Goal: Task Accomplishment & Management: Manage account settings

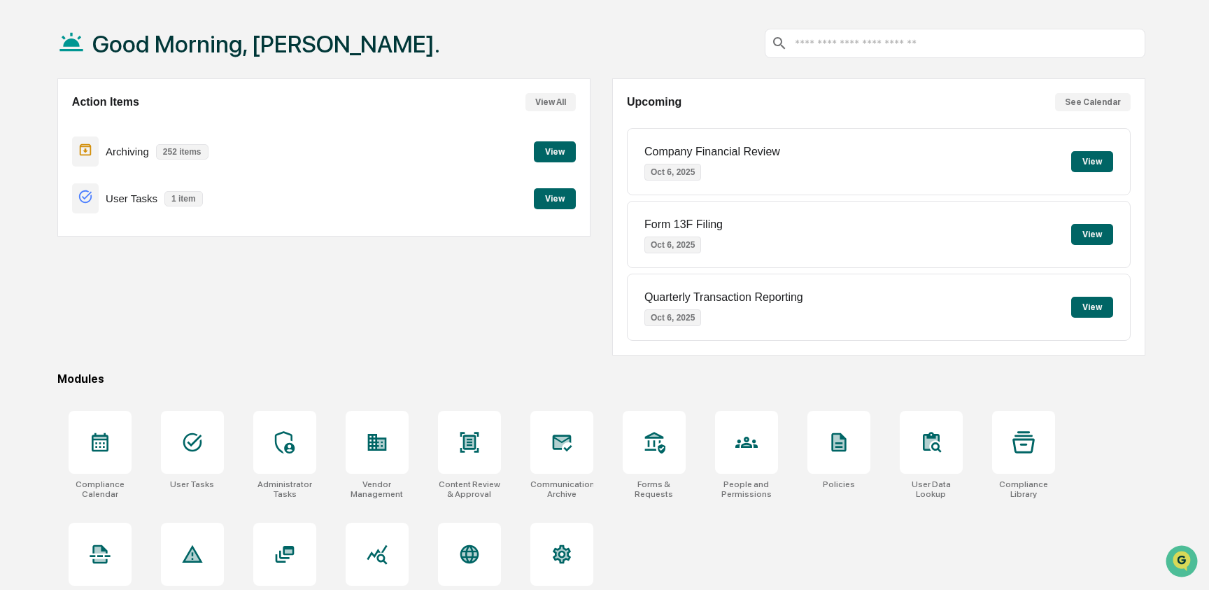
scroll to position [73, 0]
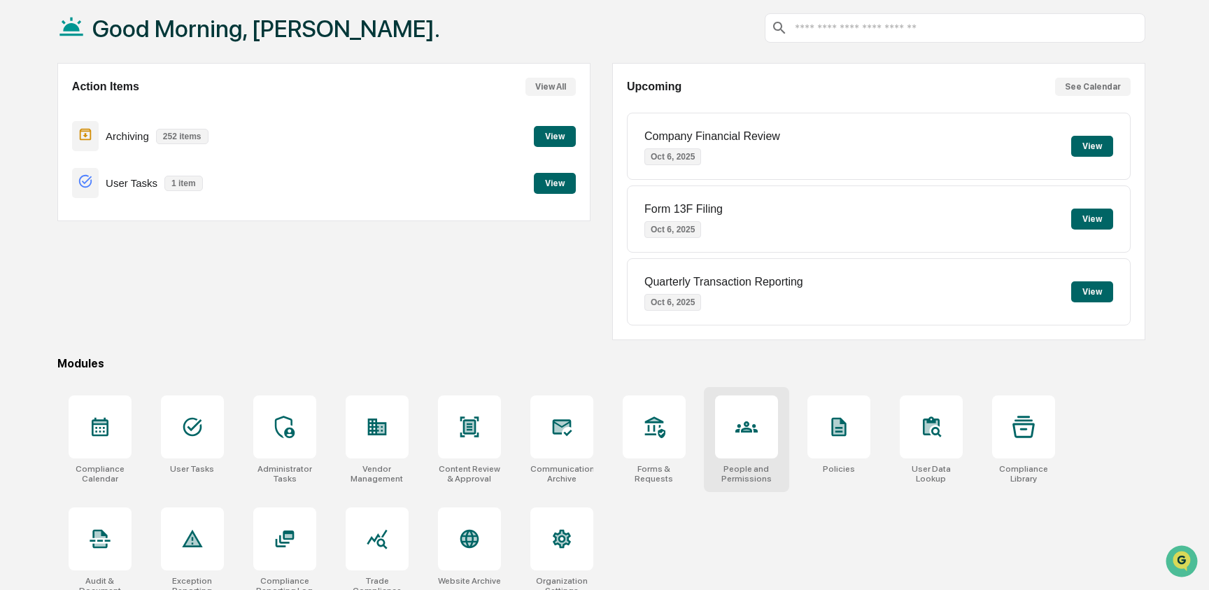
click at [762, 437] on div at bounding box center [746, 426] width 63 height 63
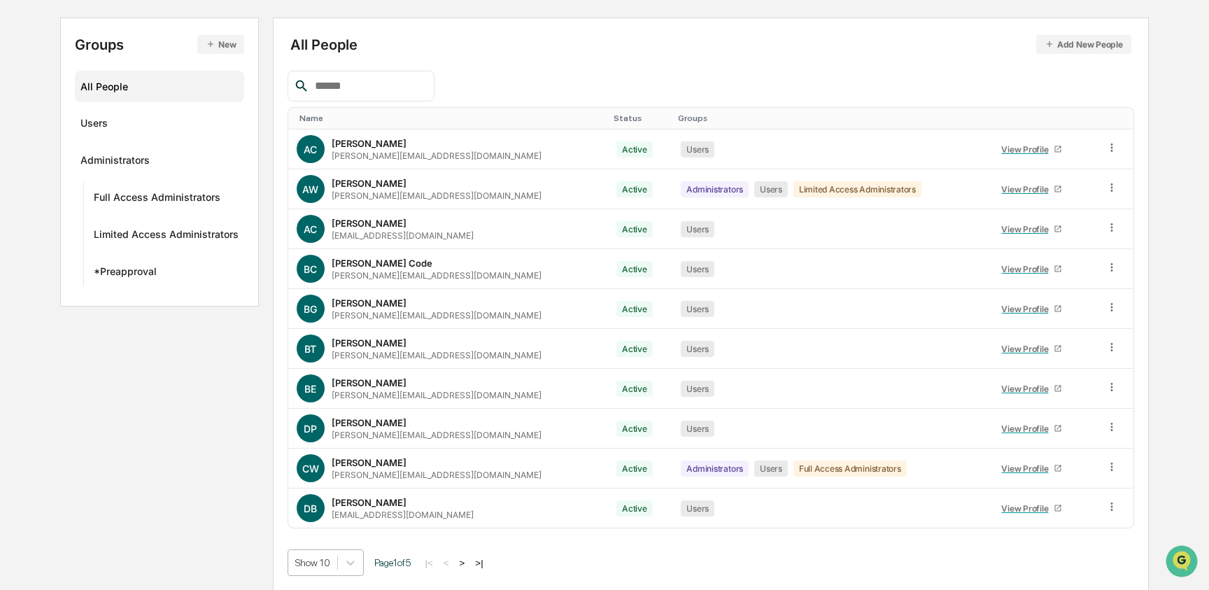
scroll to position [250, 0]
click at [335, 554] on body "Calendar Manage Tasks Reviews Approval Management Company People, Data, Setting…" at bounding box center [604, 224] width 1209 height 730
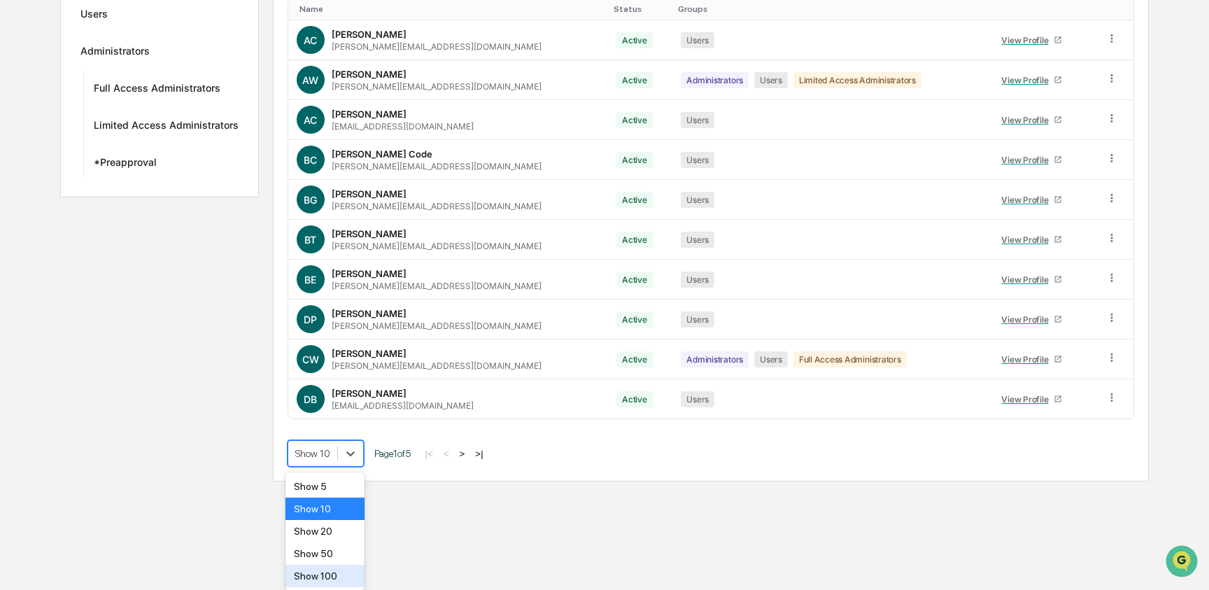
click at [341, 564] on div "Show 100" at bounding box center [324, 575] width 79 height 22
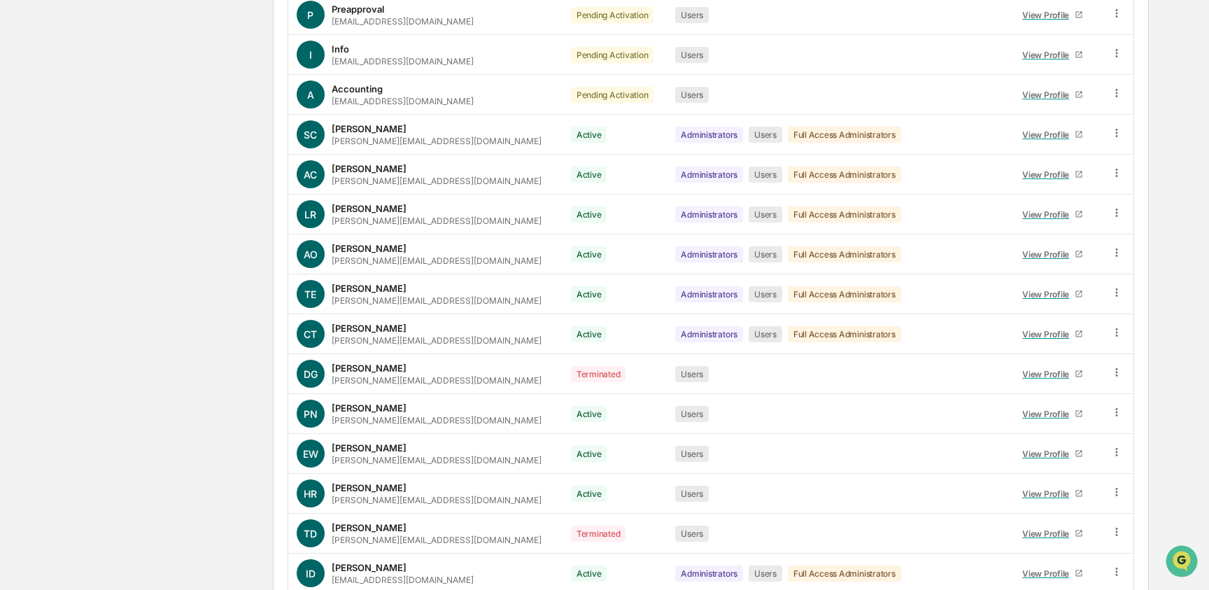
scroll to position [1420, 0]
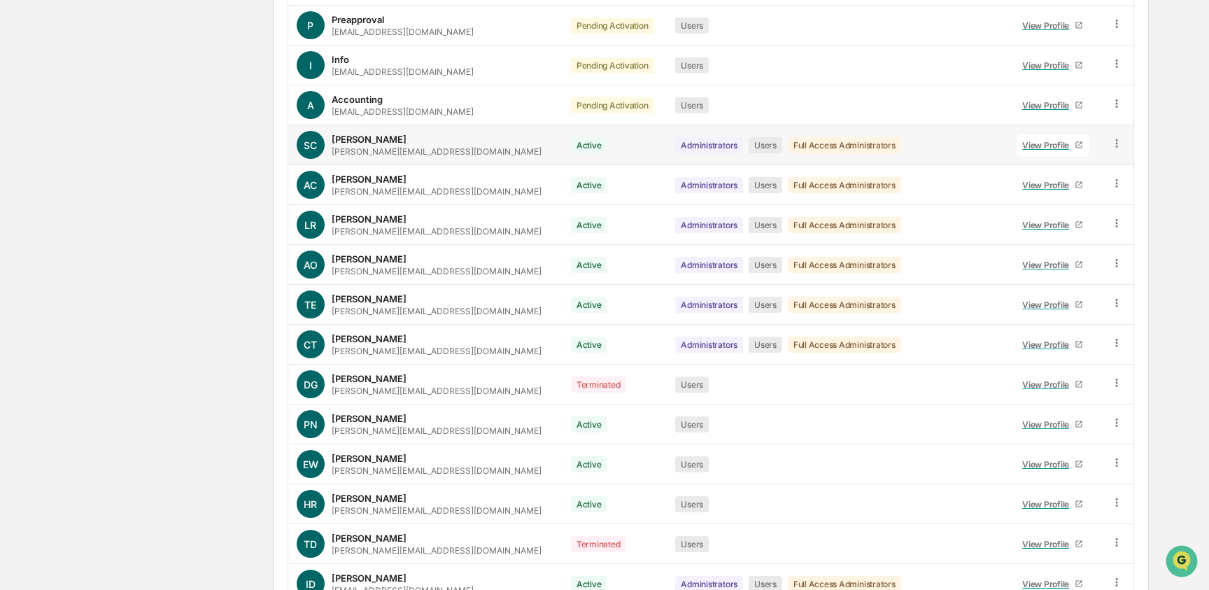
click at [1111, 144] on icon at bounding box center [1116, 143] width 13 height 13
click at [1044, 166] on div "Groups & Permissions" at bounding box center [1051, 166] width 120 height 17
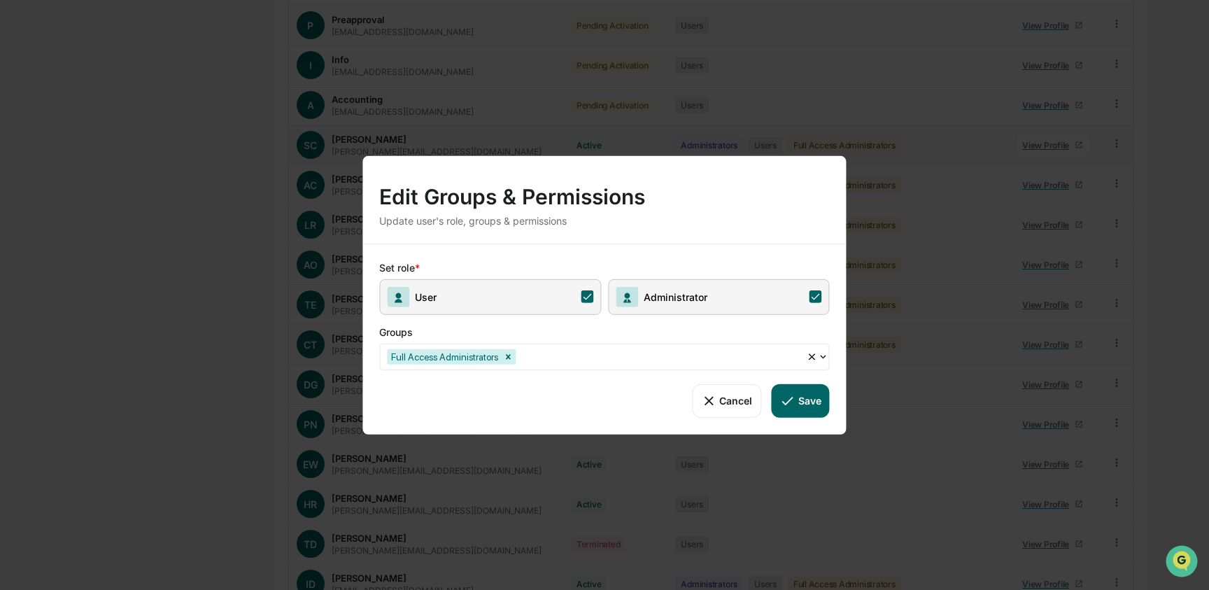
click at [551, 290] on span "User" at bounding box center [490, 296] width 222 height 36
click at [796, 414] on button "Save" at bounding box center [800, 400] width 58 height 34
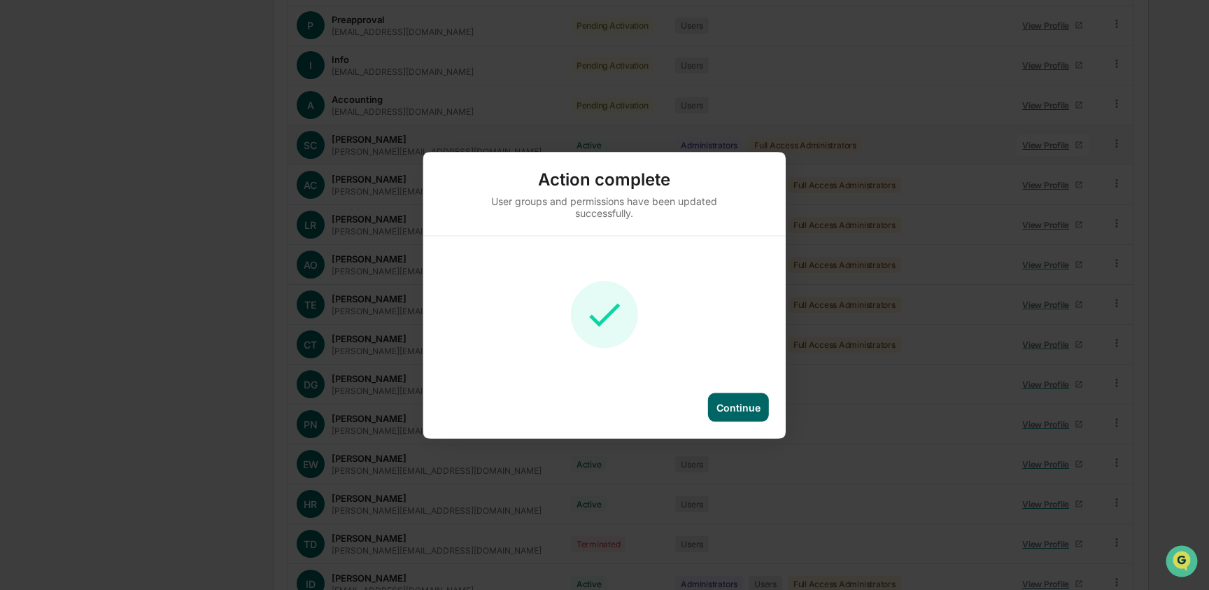
click at [731, 408] on div "Continue" at bounding box center [738, 407] width 44 height 12
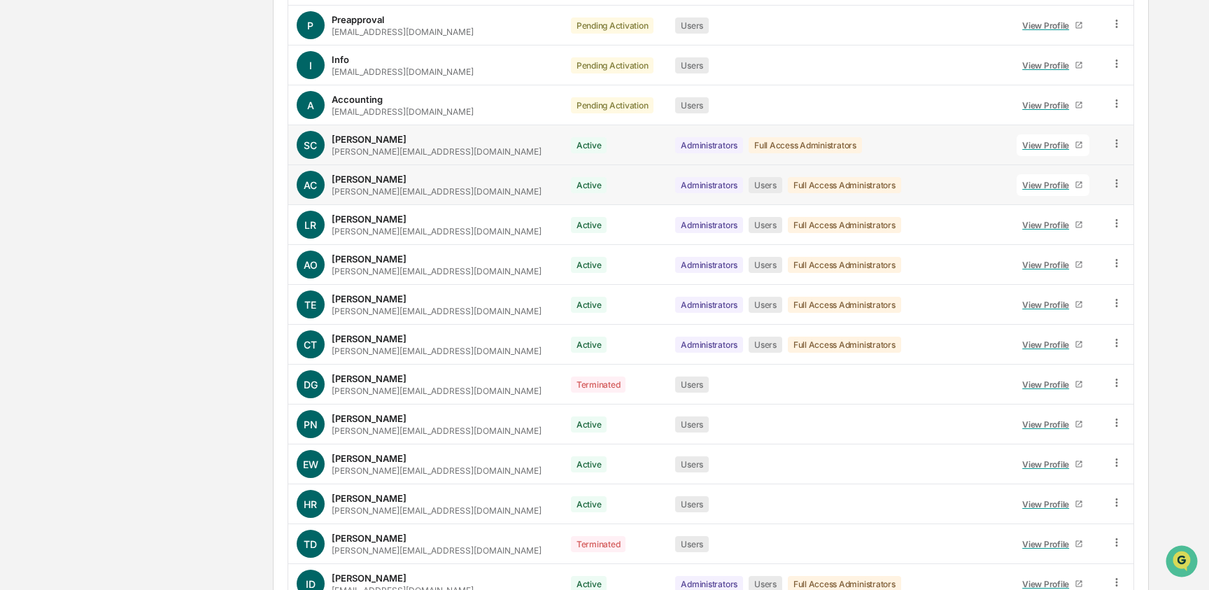
click at [1113, 187] on icon at bounding box center [1116, 183] width 13 height 13
click at [1067, 205] on div "Groups & Permissions" at bounding box center [1051, 206] width 120 height 17
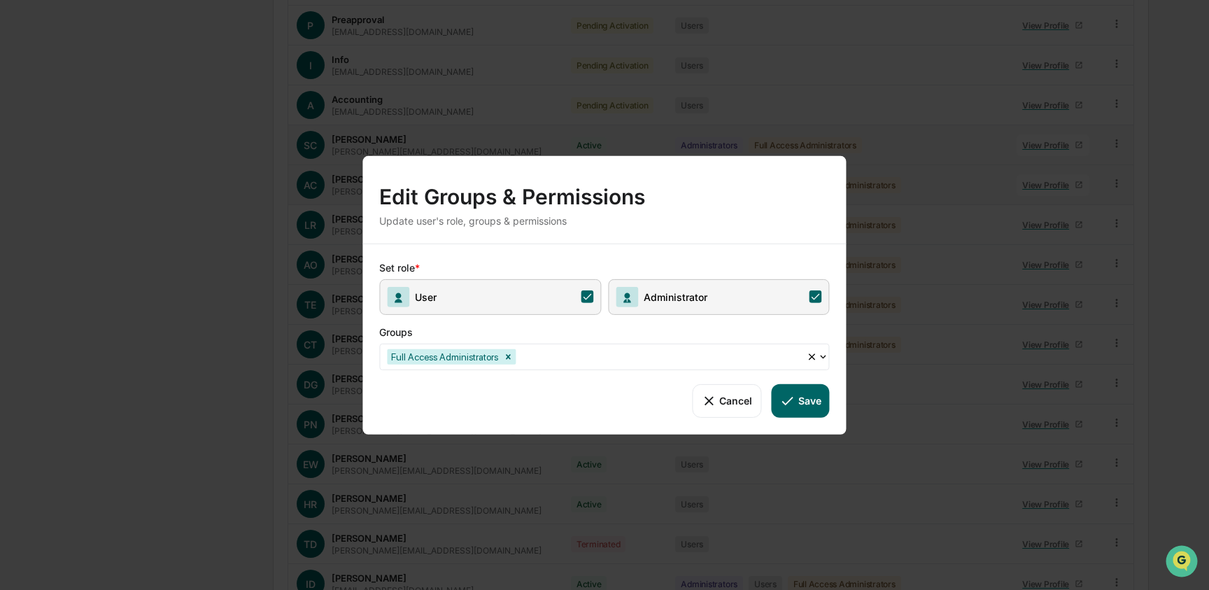
click at [586, 299] on icon at bounding box center [587, 296] width 13 height 13
click at [809, 411] on button "Save" at bounding box center [800, 400] width 58 height 34
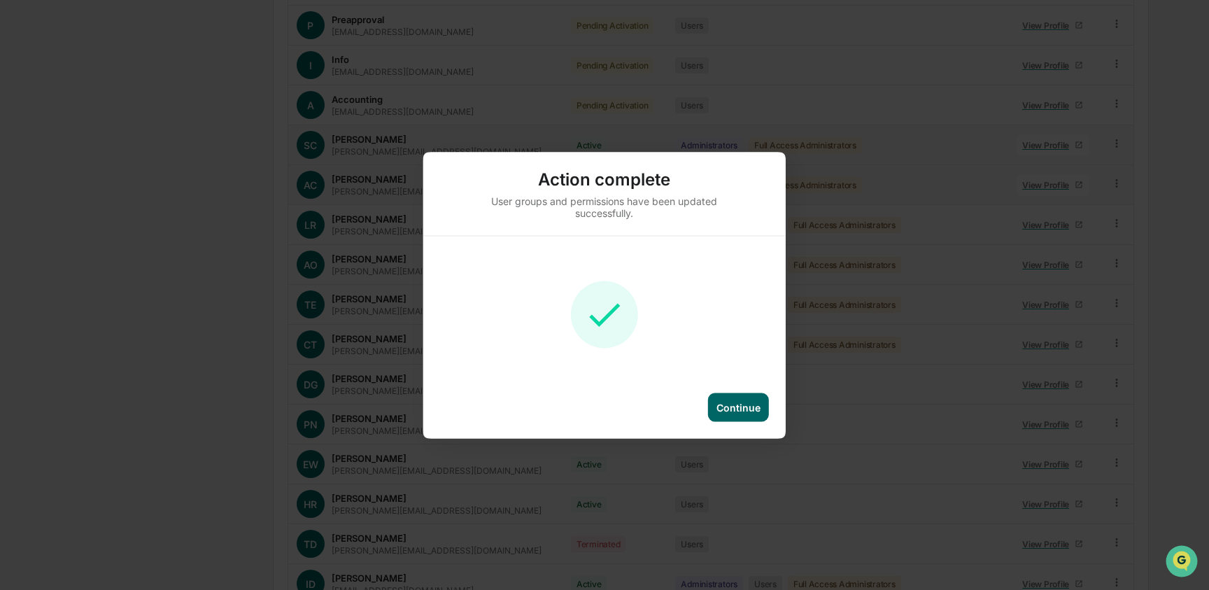
click at [739, 407] on div "Continue" at bounding box center [738, 407] width 44 height 12
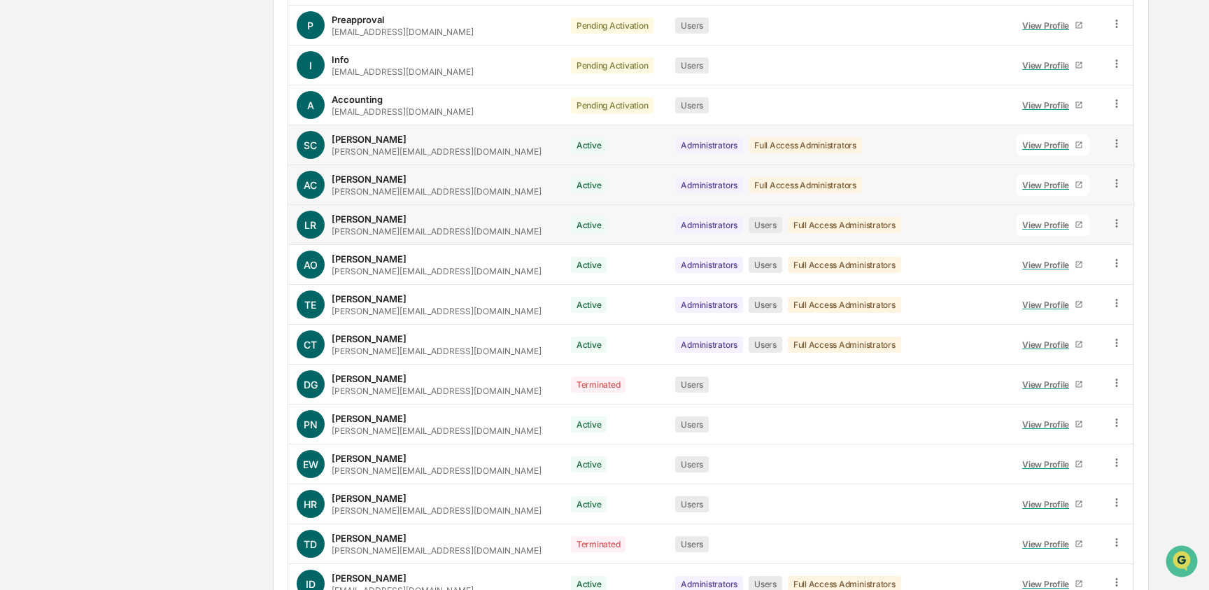
click at [1113, 221] on icon at bounding box center [1116, 223] width 13 height 13
click at [1049, 245] on div "Groups & Permissions" at bounding box center [1051, 246] width 120 height 17
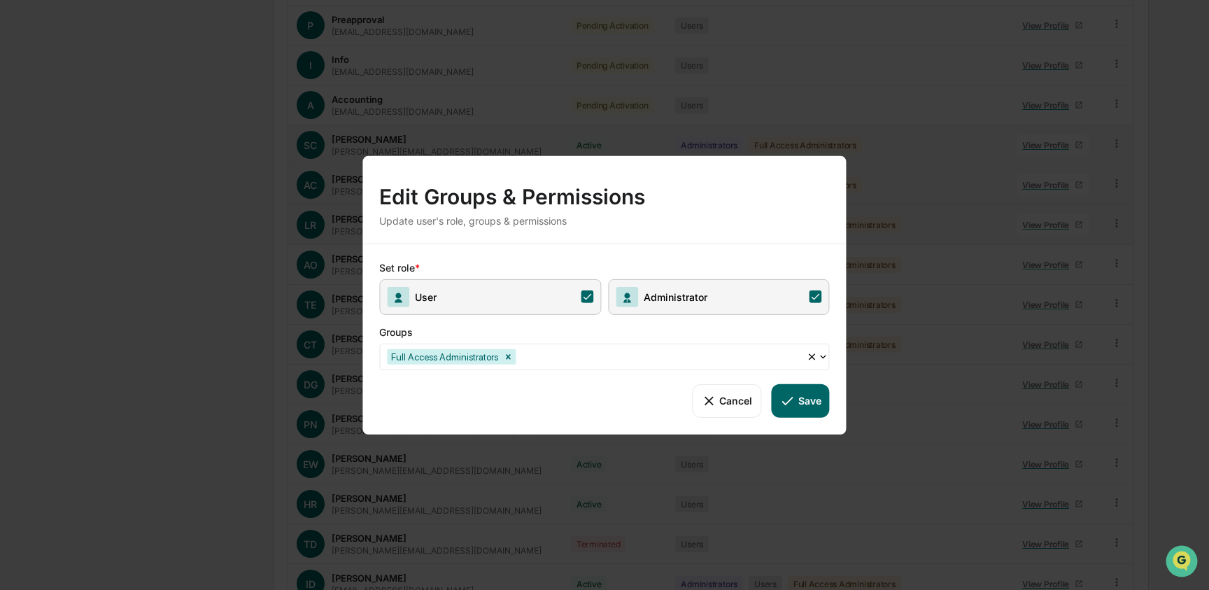
click at [567, 298] on span "User" at bounding box center [490, 296] width 222 height 36
click at [804, 397] on button "Save" at bounding box center [800, 400] width 58 height 34
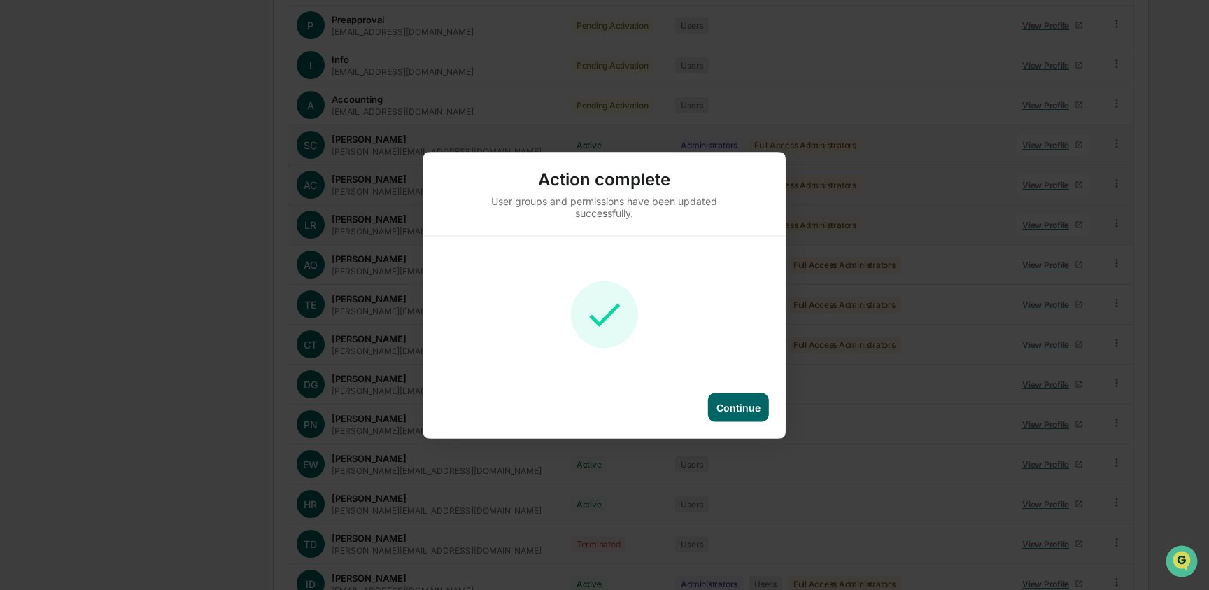
click at [738, 409] on div "Continue" at bounding box center [738, 407] width 44 height 12
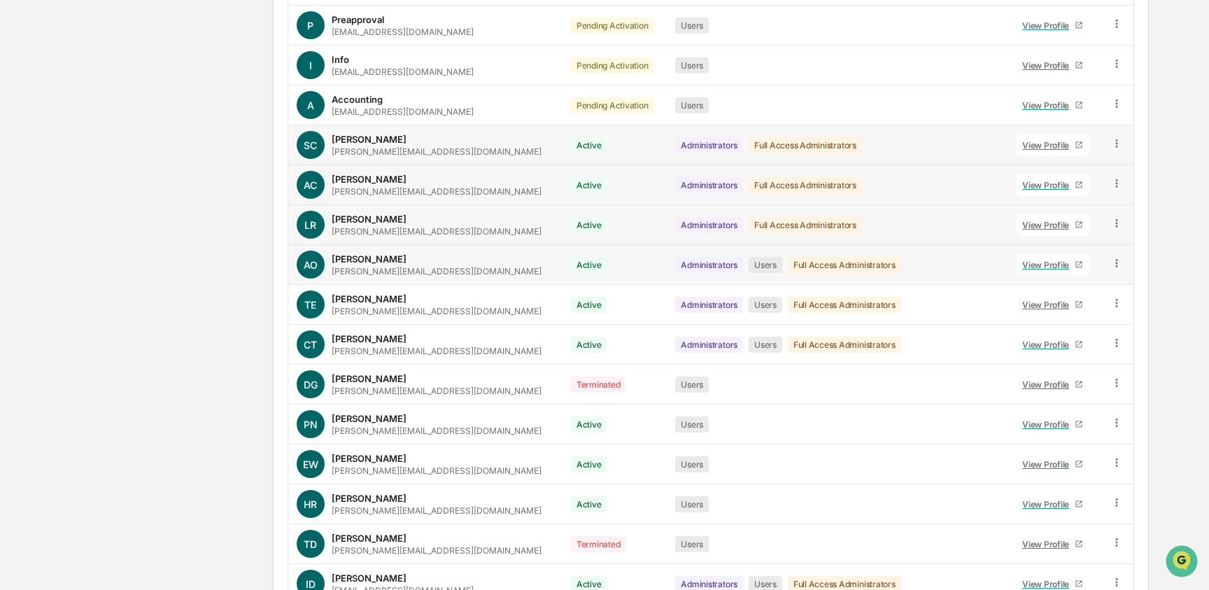
click at [1118, 266] on icon at bounding box center [1116, 263] width 13 height 13
click at [1040, 285] on div "Groups & Permissions" at bounding box center [1051, 286] width 120 height 17
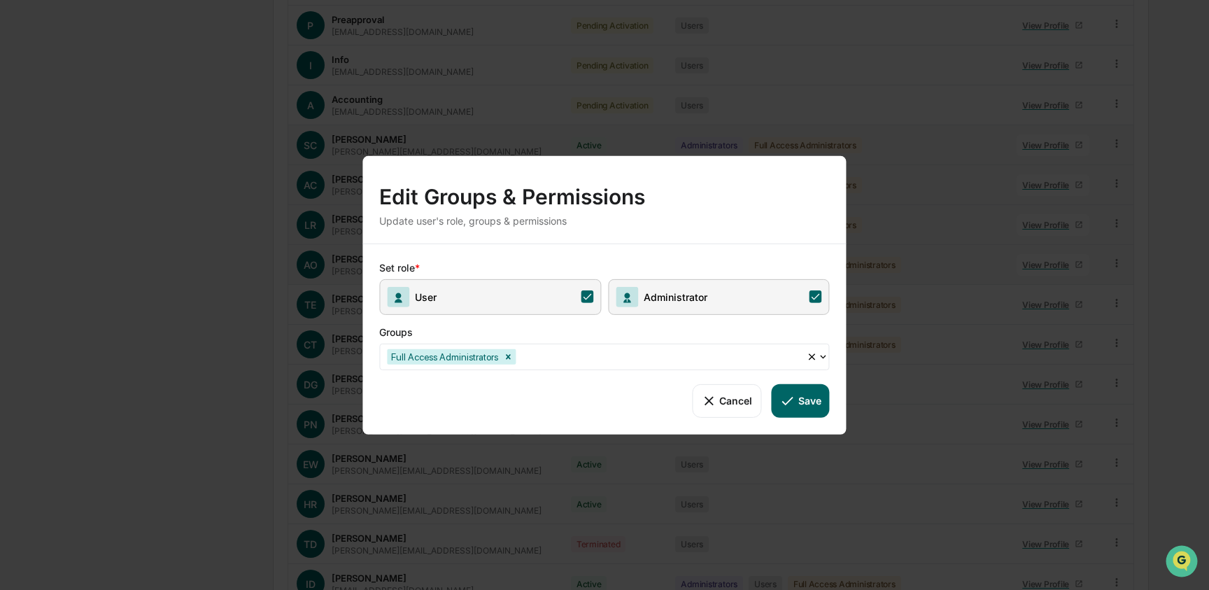
click at [574, 297] on span "User" at bounding box center [490, 296] width 222 height 36
click at [786, 400] on icon at bounding box center [786, 399] width 15 height 15
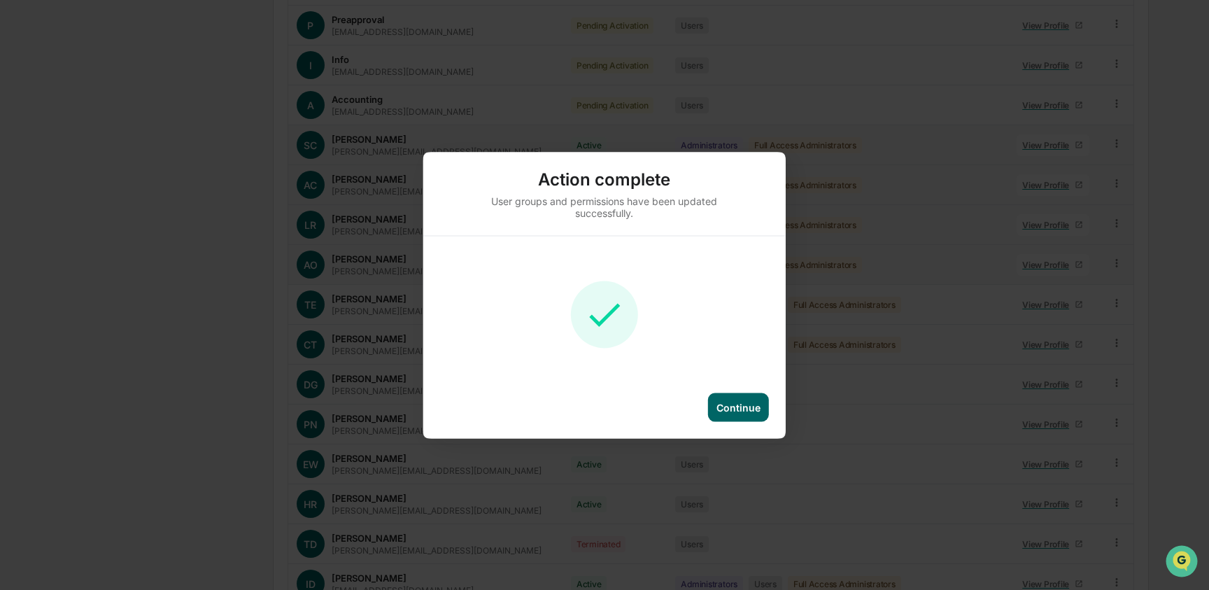
click at [722, 403] on div "Continue" at bounding box center [738, 407] width 44 height 12
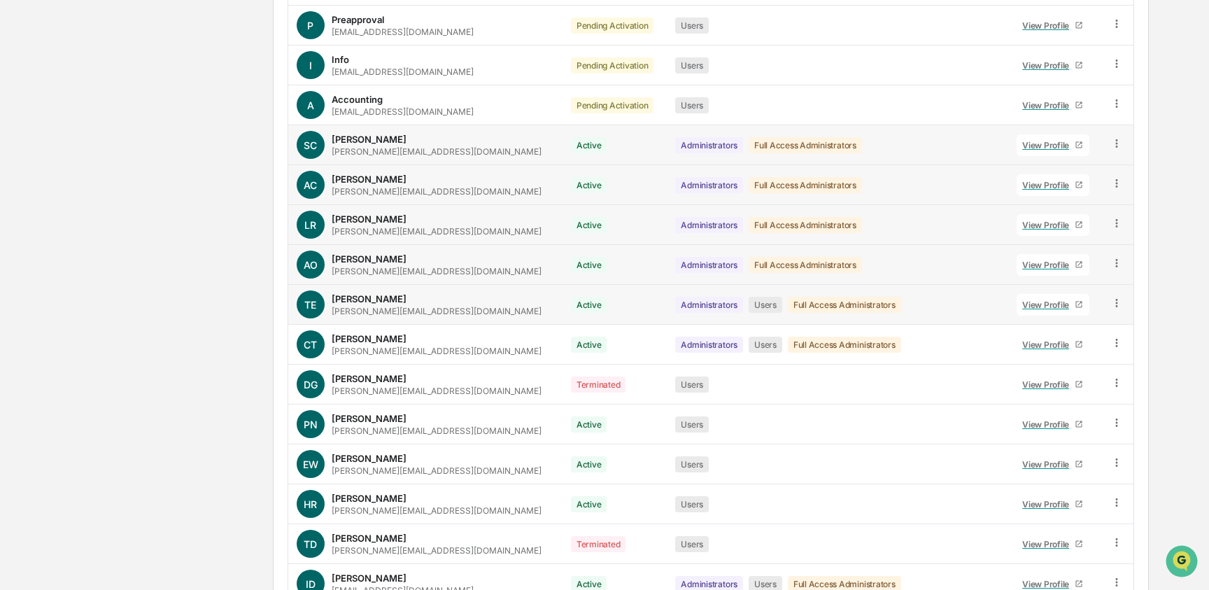
click at [1116, 304] on icon at bounding box center [1116, 303] width 13 height 13
click at [1050, 329] on div "Groups & Permissions" at bounding box center [1051, 326] width 120 height 17
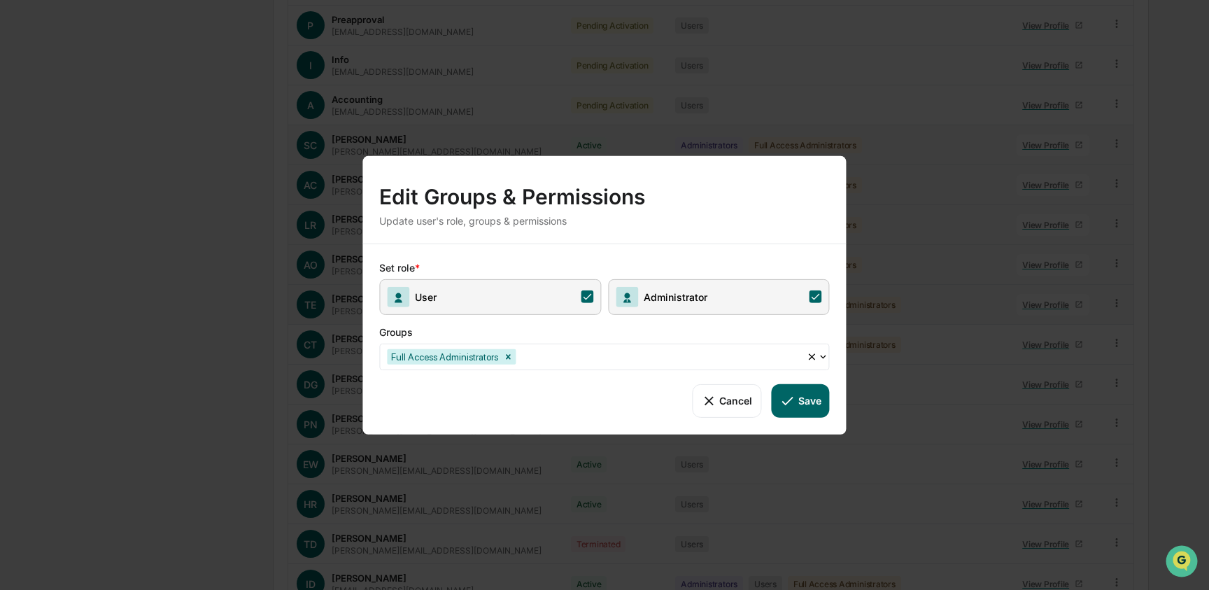
click at [527, 312] on span "User" at bounding box center [490, 296] width 222 height 36
click at [796, 406] on button "Save" at bounding box center [800, 400] width 58 height 34
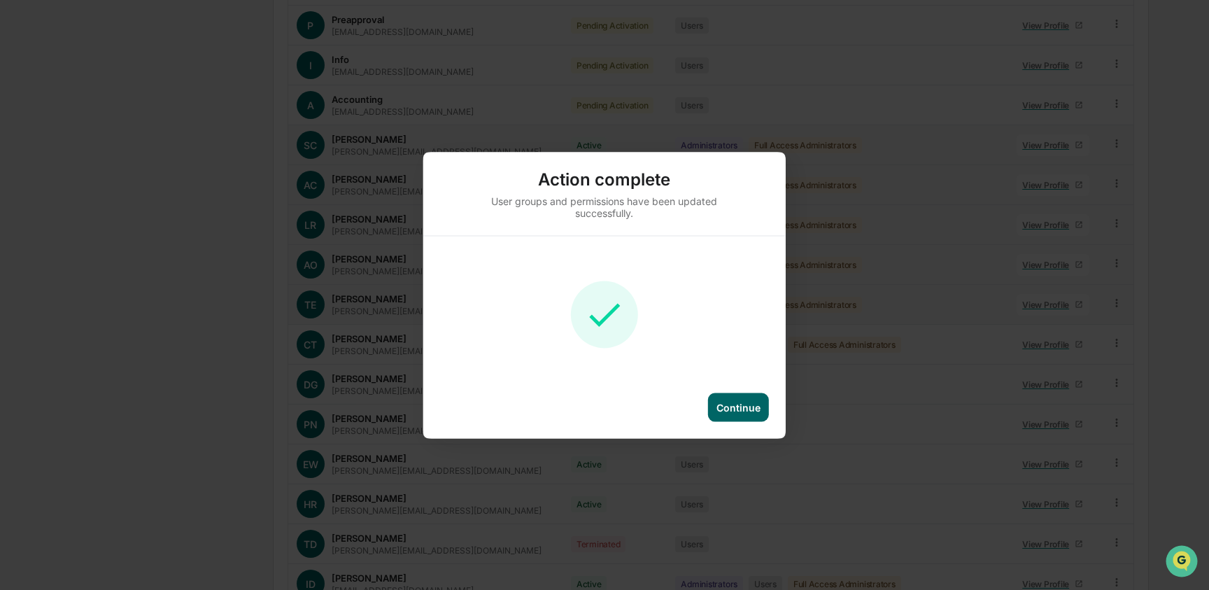
click at [736, 408] on div "Continue" at bounding box center [738, 407] width 44 height 12
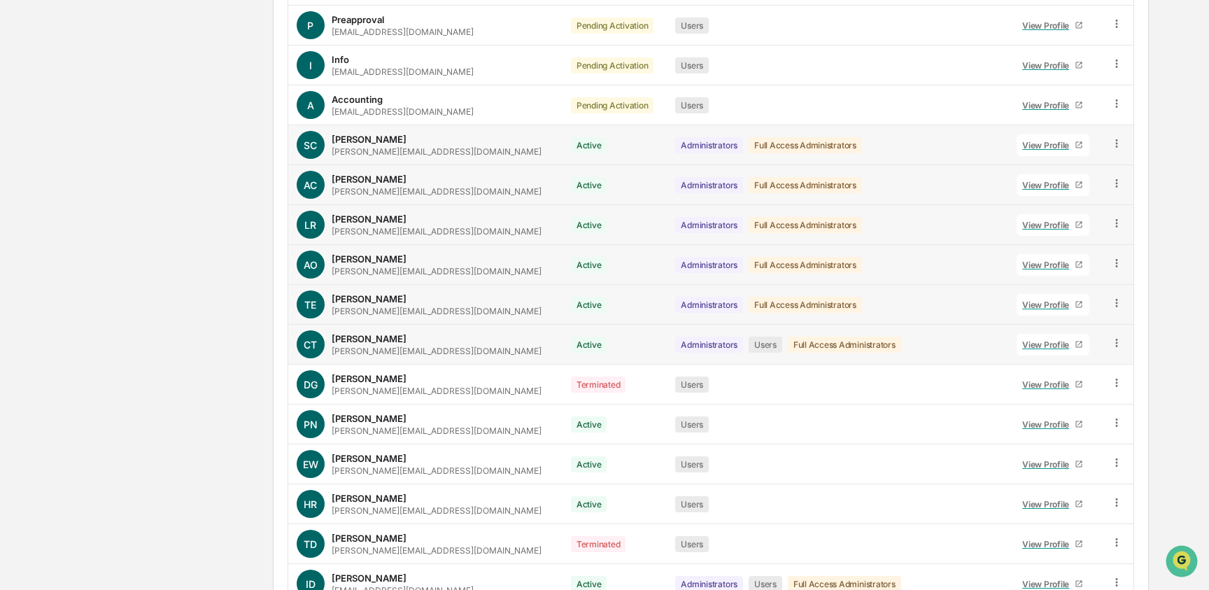
click at [1113, 341] on icon at bounding box center [1116, 342] width 13 height 13
click at [1041, 362] on div "Groups & Permissions" at bounding box center [1051, 365] width 120 height 17
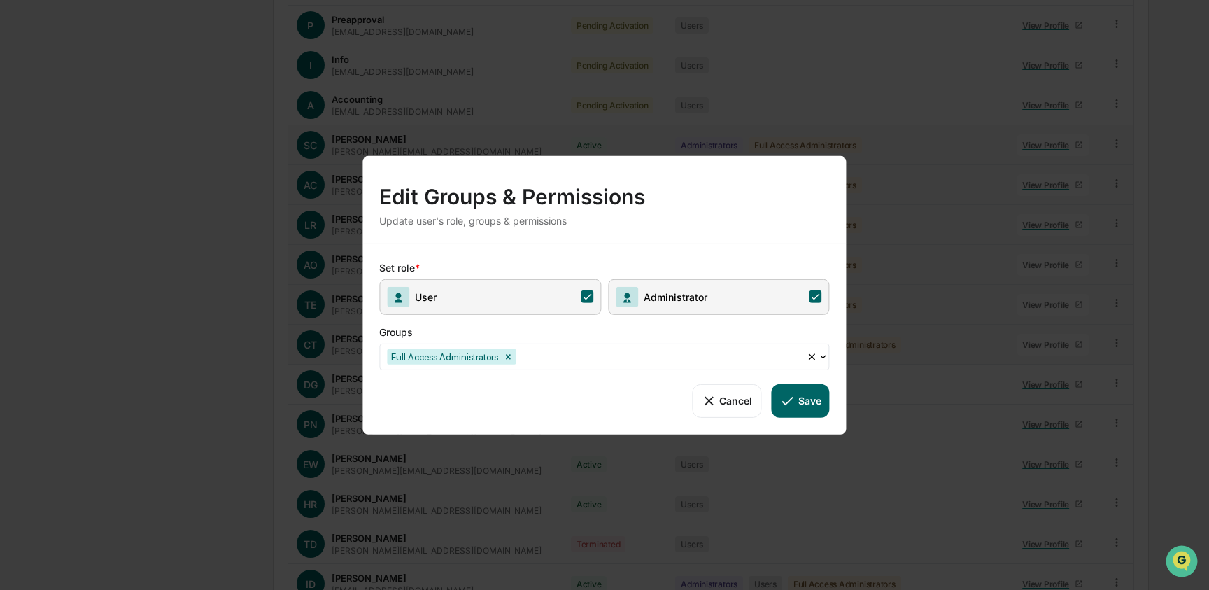
click at [538, 297] on span "User" at bounding box center [490, 296] width 222 height 36
click at [806, 392] on button "Save" at bounding box center [800, 400] width 58 height 34
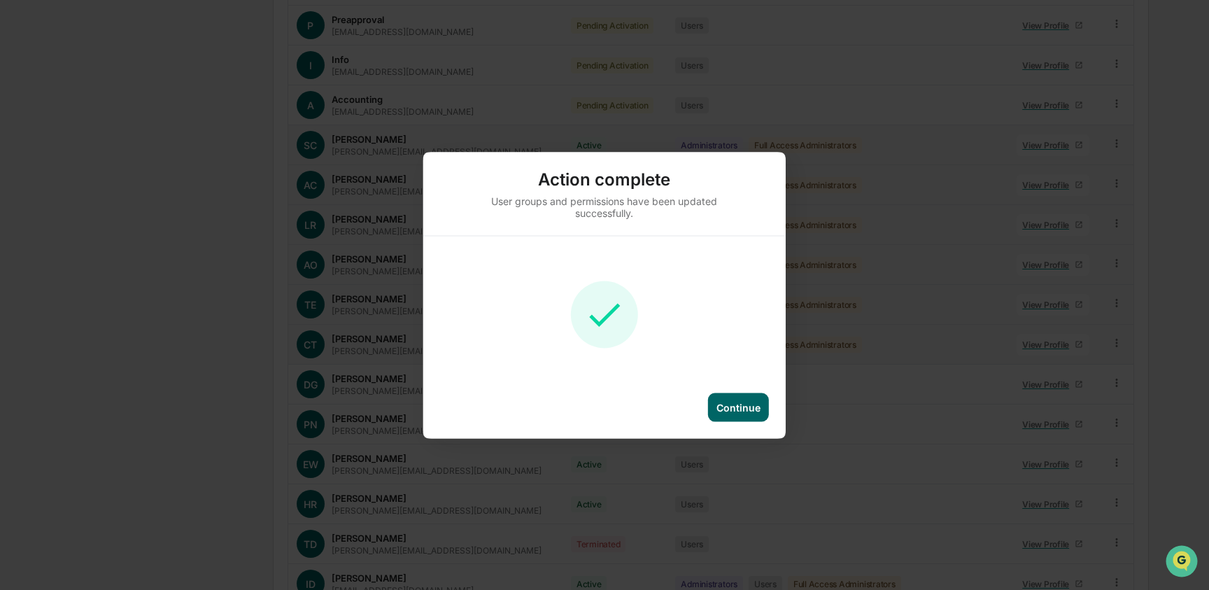
click at [731, 410] on div "Continue" at bounding box center [738, 407] width 44 height 12
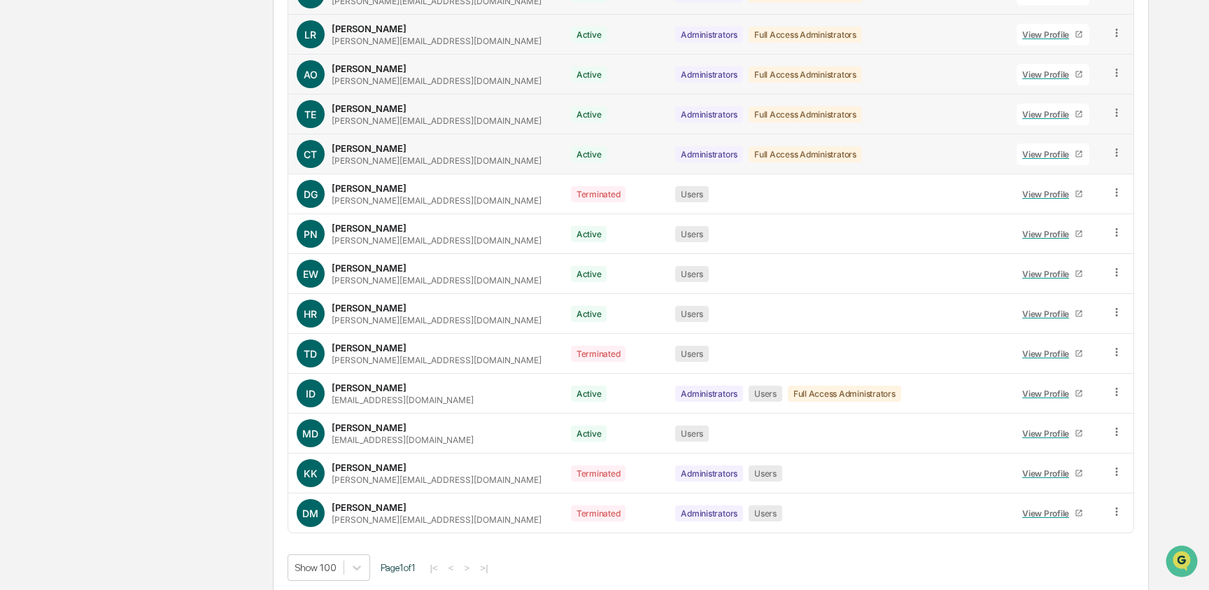
scroll to position [1615, 0]
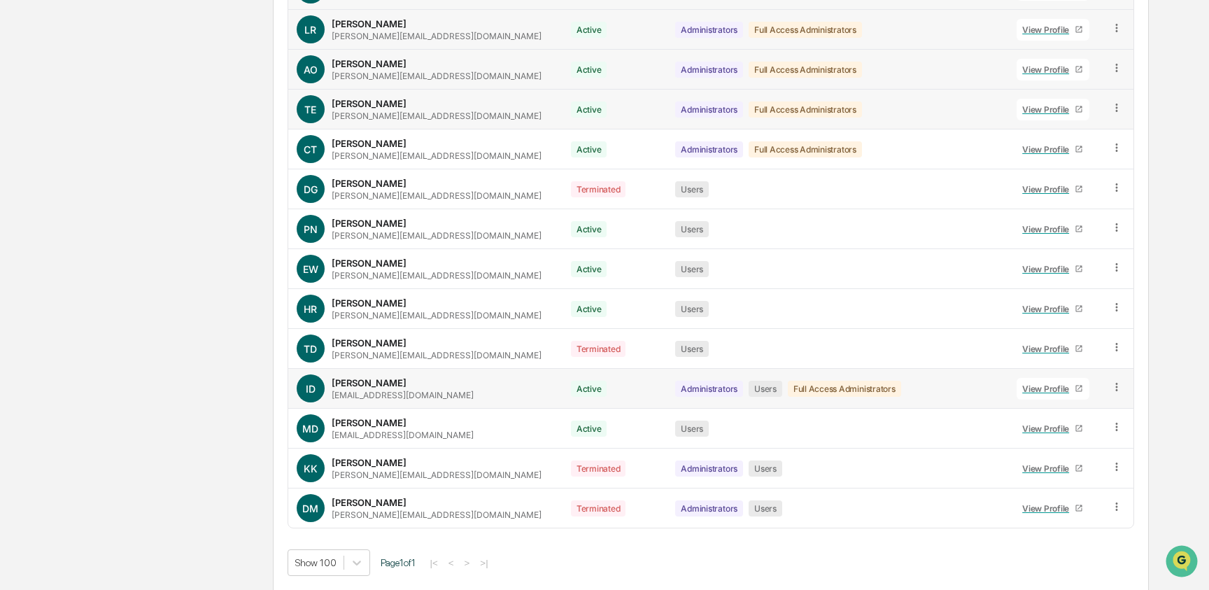
click at [1116, 386] on icon at bounding box center [1116, 386] width 13 height 13
click at [1090, 415] on div "Groups & Permissions" at bounding box center [1051, 409] width 120 height 17
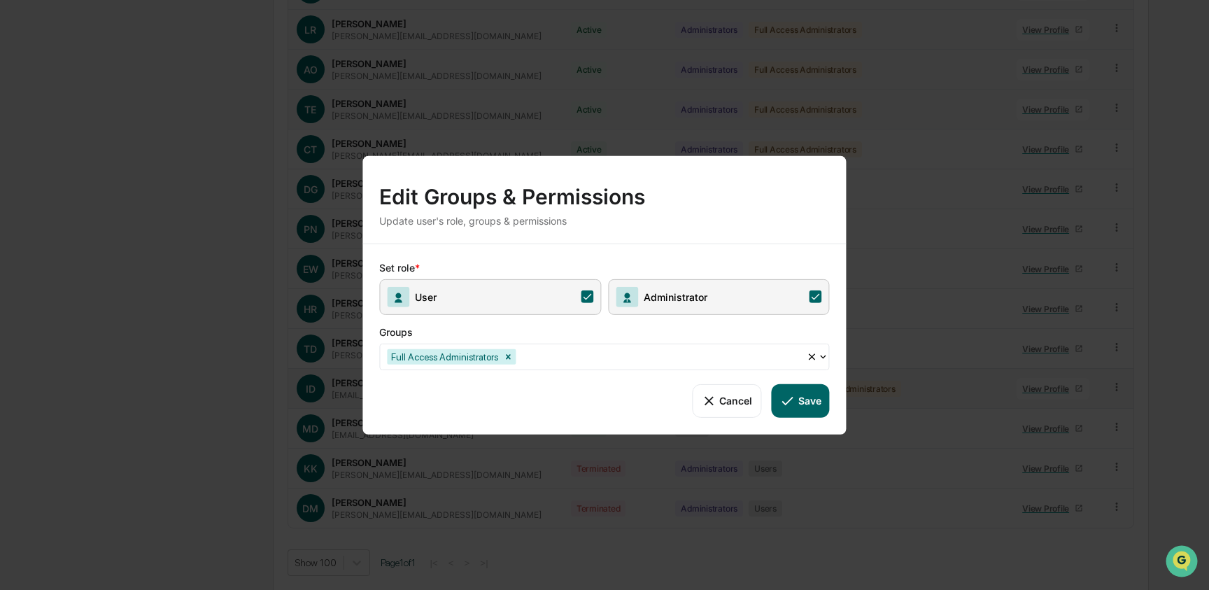
click at [530, 295] on span "User" at bounding box center [490, 296] width 222 height 36
click at [788, 394] on icon at bounding box center [786, 399] width 15 height 15
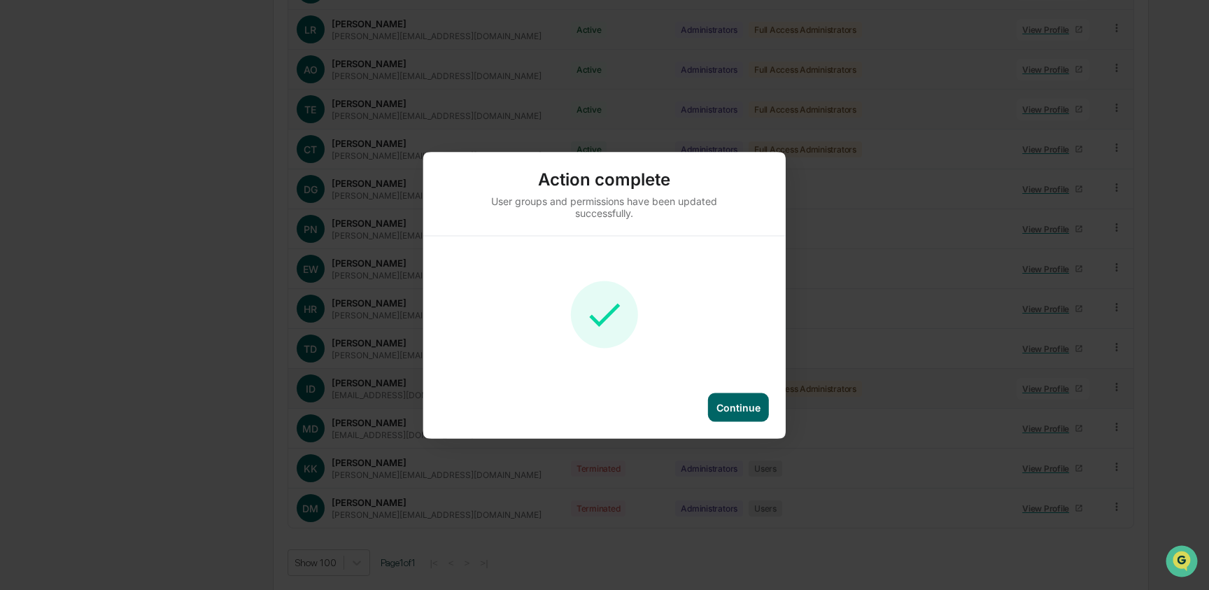
click at [723, 404] on div "Continue" at bounding box center [738, 407] width 44 height 12
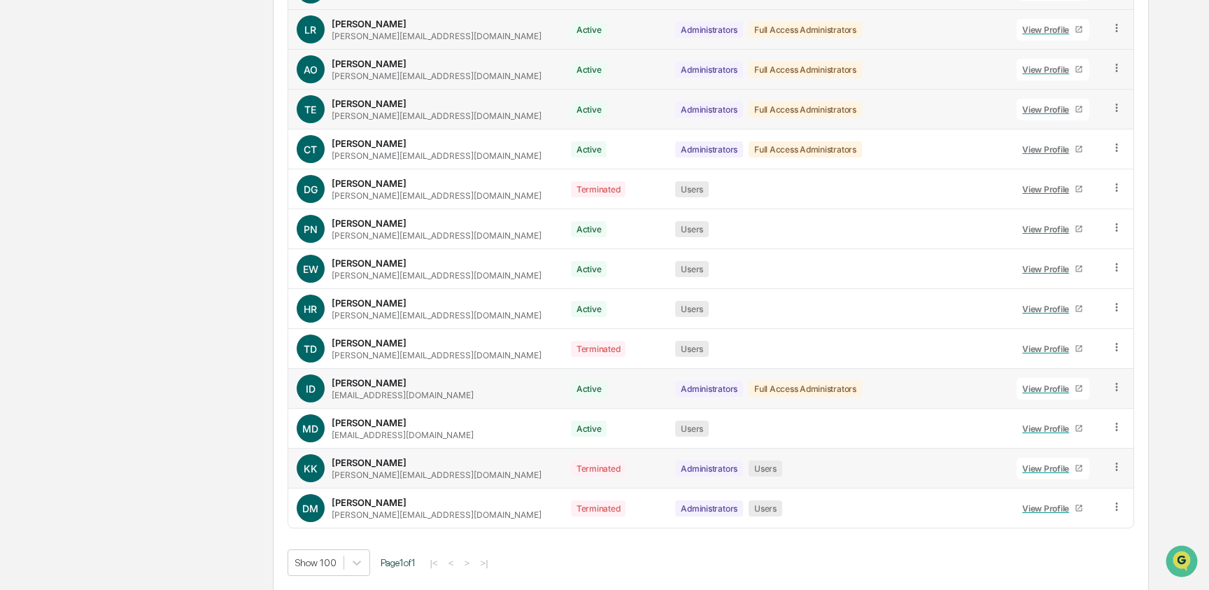
click at [1116, 466] on icon at bounding box center [1117, 466] width 2 height 8
click at [1039, 498] on div "Groups & Permissions" at bounding box center [1051, 490] width 143 height 28
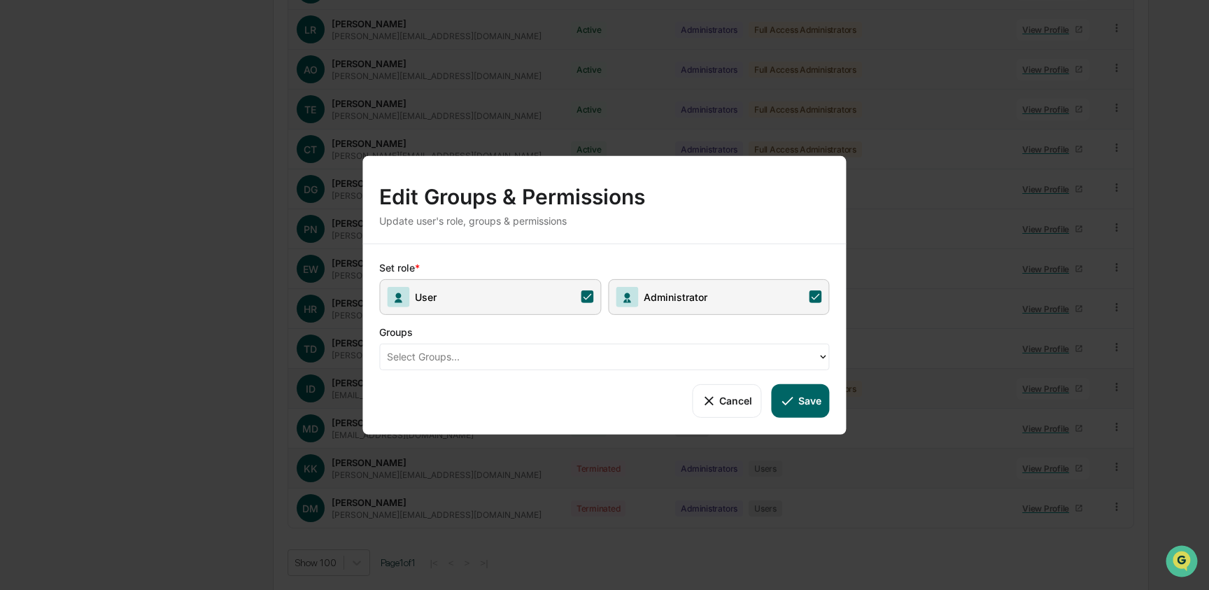
click at [545, 294] on span "User" at bounding box center [490, 296] width 222 height 36
click at [797, 399] on button "Save" at bounding box center [800, 400] width 58 height 34
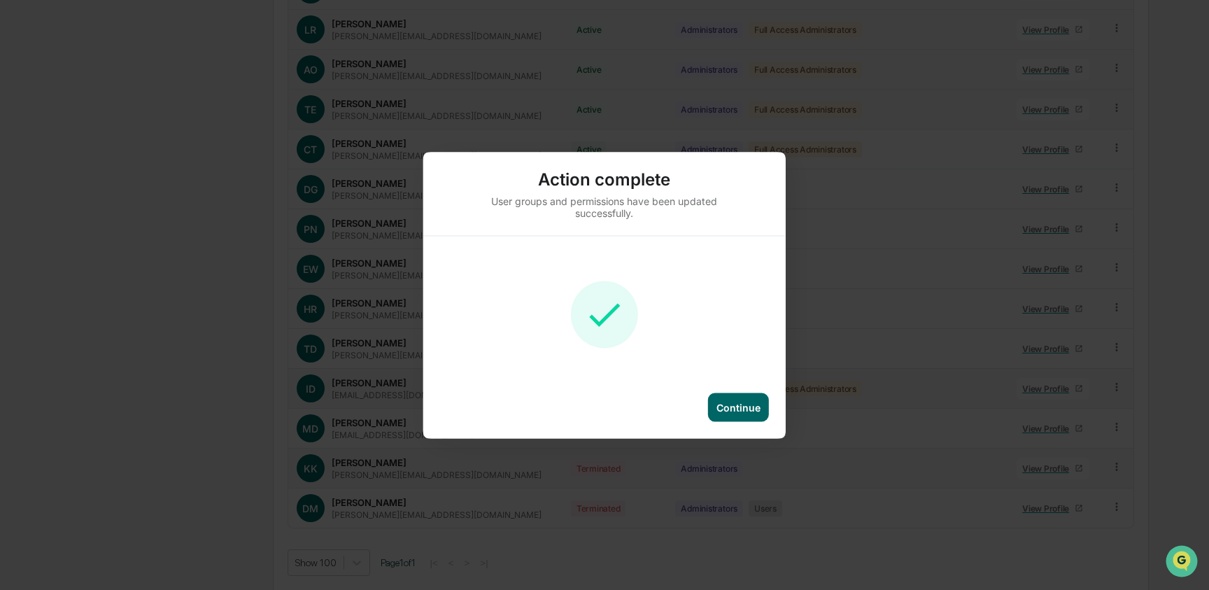
click at [749, 403] on div "Continue" at bounding box center [738, 407] width 44 height 12
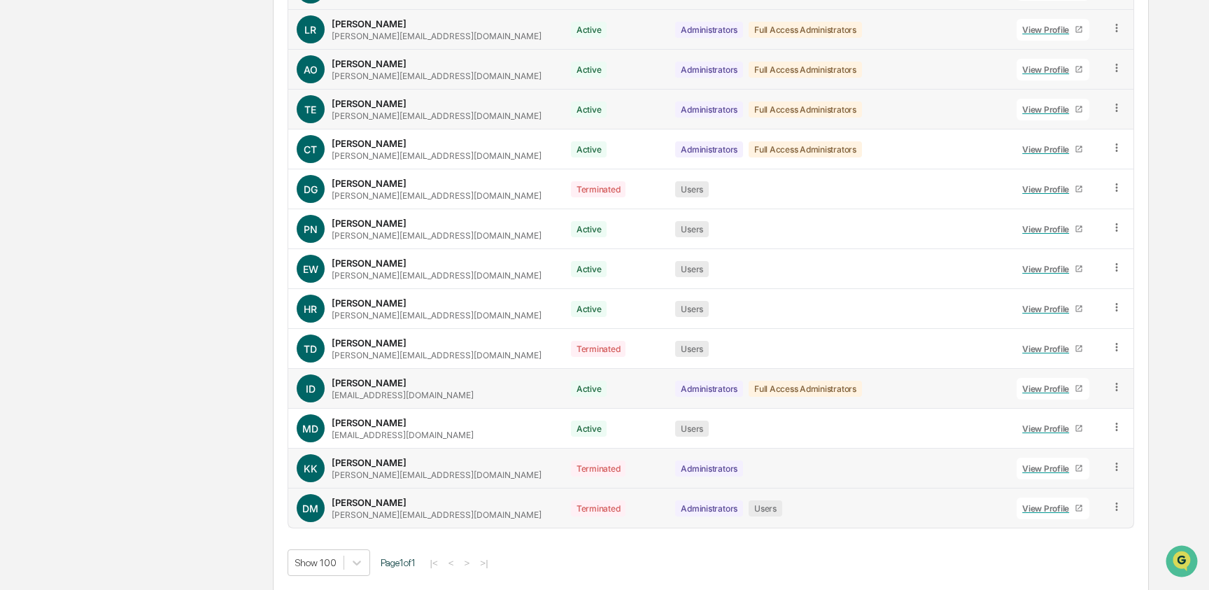
click at [1114, 507] on icon at bounding box center [1116, 506] width 13 height 13
click at [1039, 534] on div "Groups & Permissions" at bounding box center [1051, 529] width 120 height 17
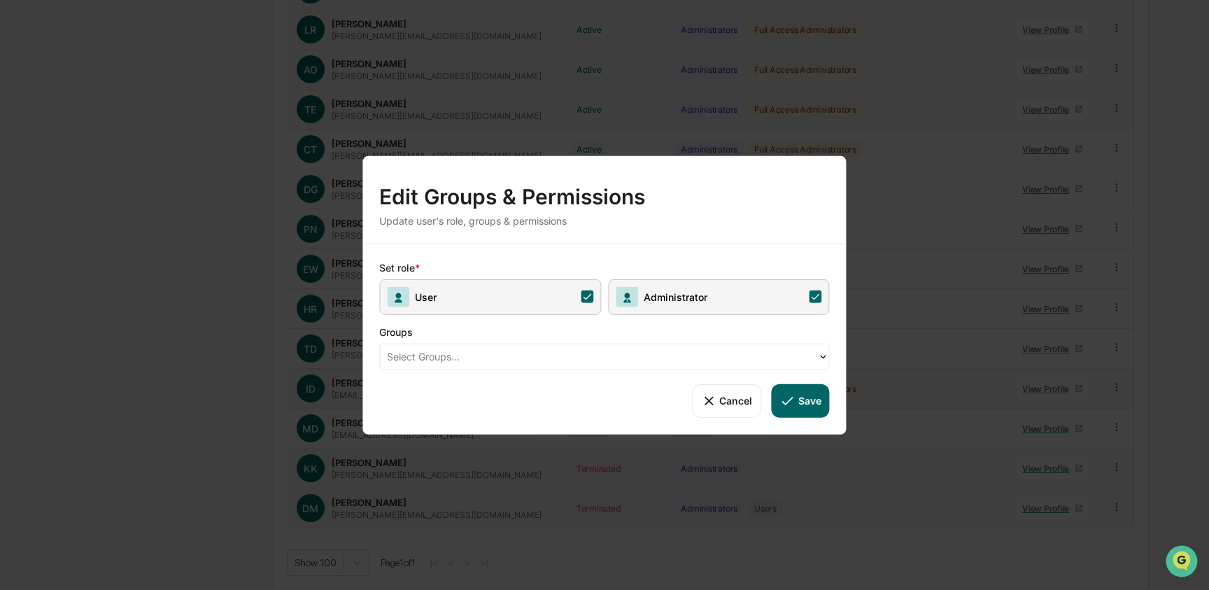
click at [569, 291] on span "User" at bounding box center [490, 296] width 222 height 36
click at [799, 408] on button "Save" at bounding box center [800, 400] width 58 height 34
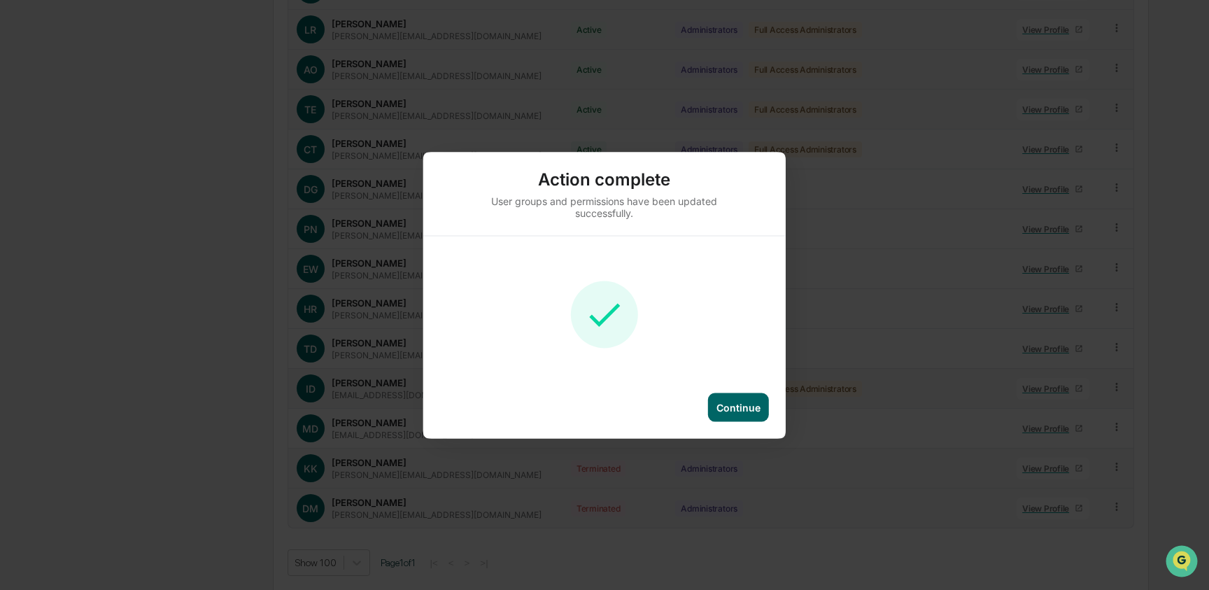
click at [700, 402] on div "Continue" at bounding box center [604, 414] width 362 height 45
click at [758, 410] on div "Continue" at bounding box center [738, 407] width 44 height 12
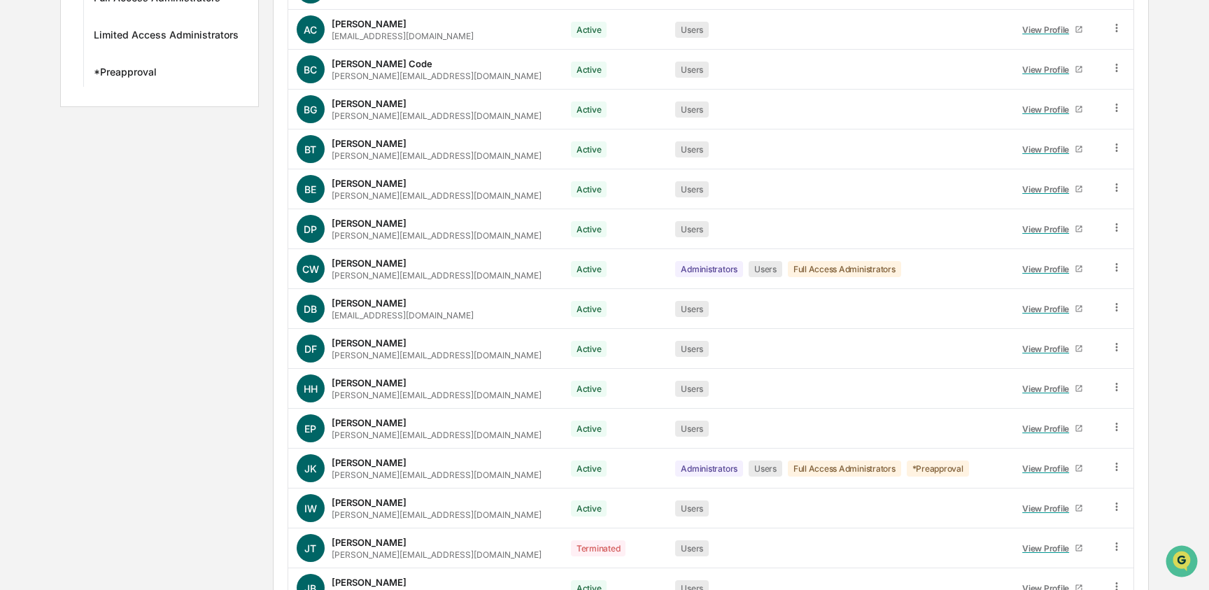
scroll to position [0, 0]
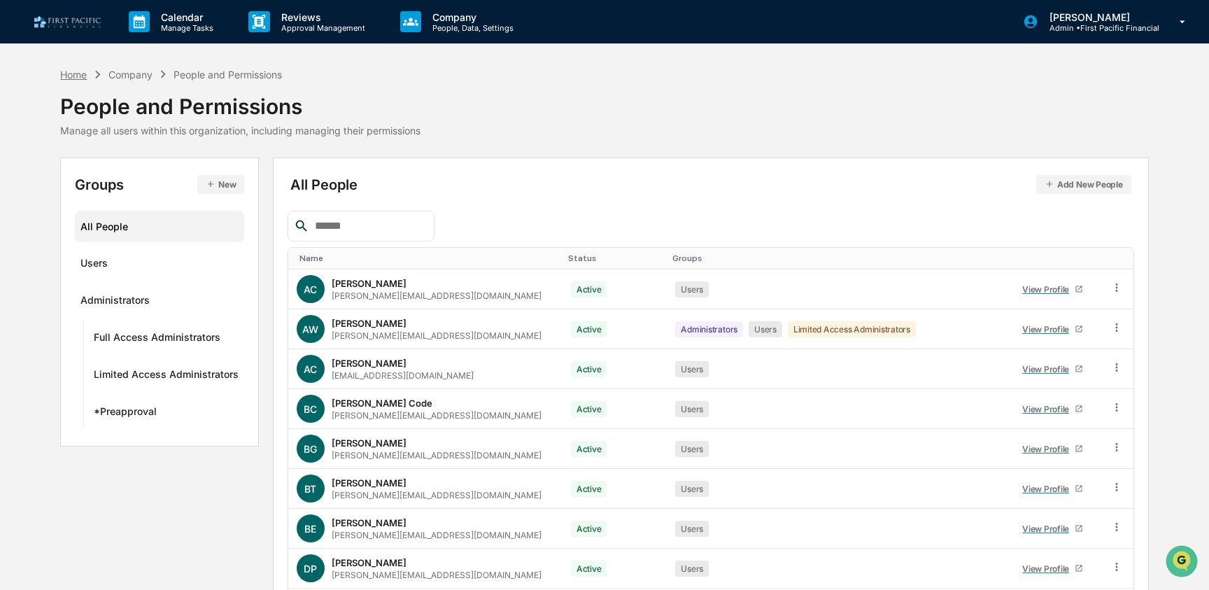
click at [71, 77] on div "Home" at bounding box center [73, 75] width 27 height 12
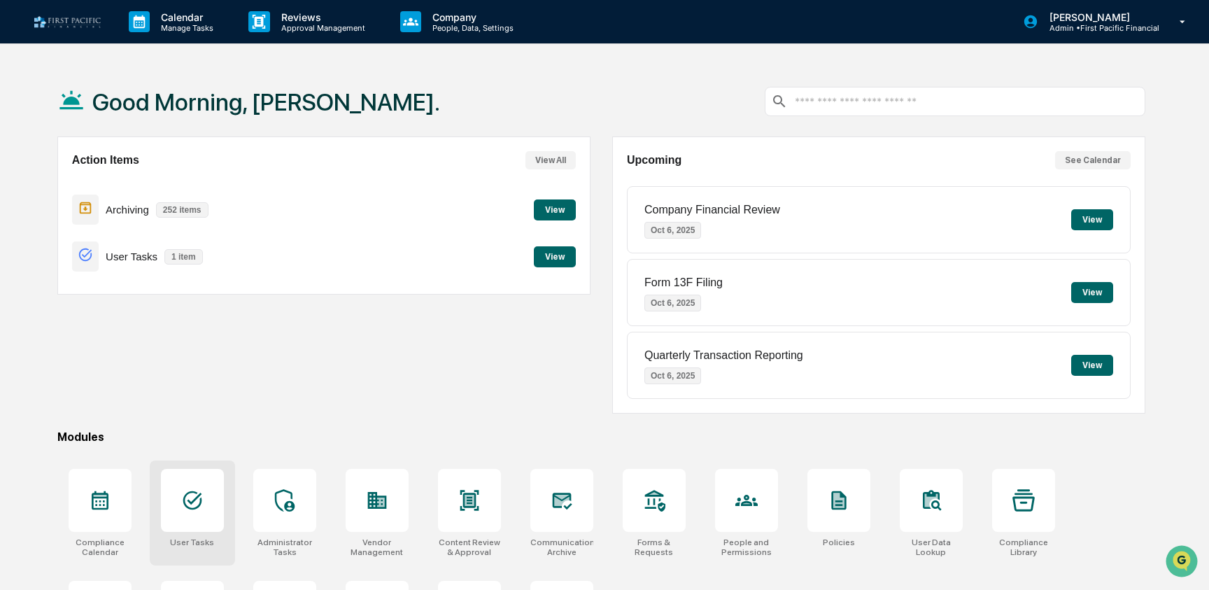
click at [202, 511] on icon at bounding box center [192, 500] width 22 height 22
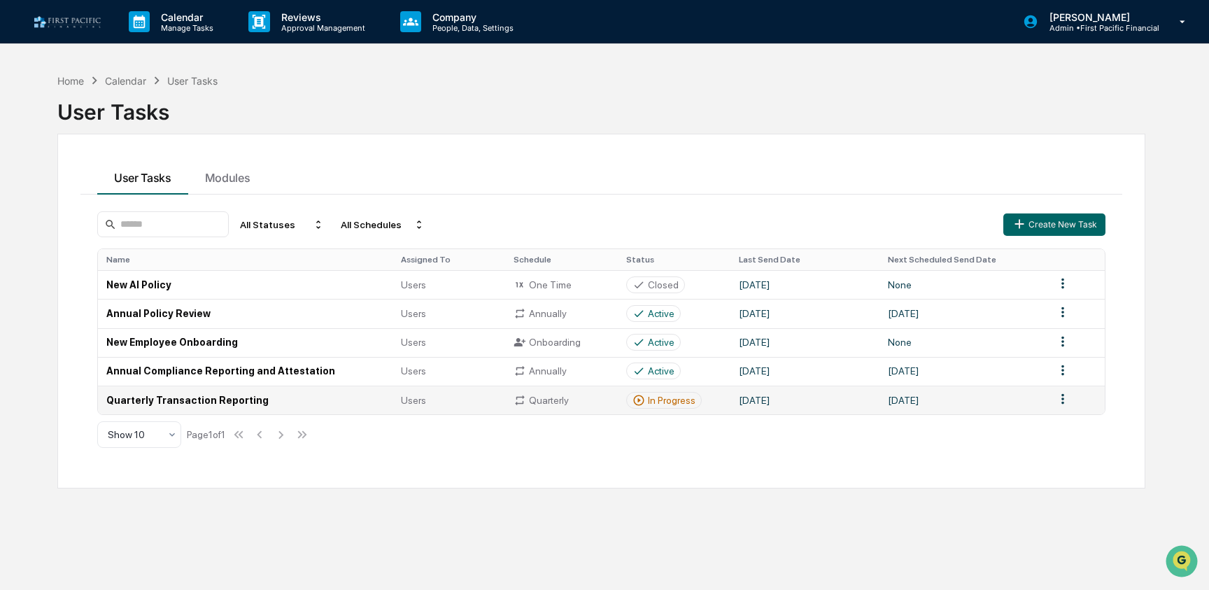
click at [213, 402] on td "Quarterly Transaction Reporting" at bounding box center [245, 399] width 294 height 29
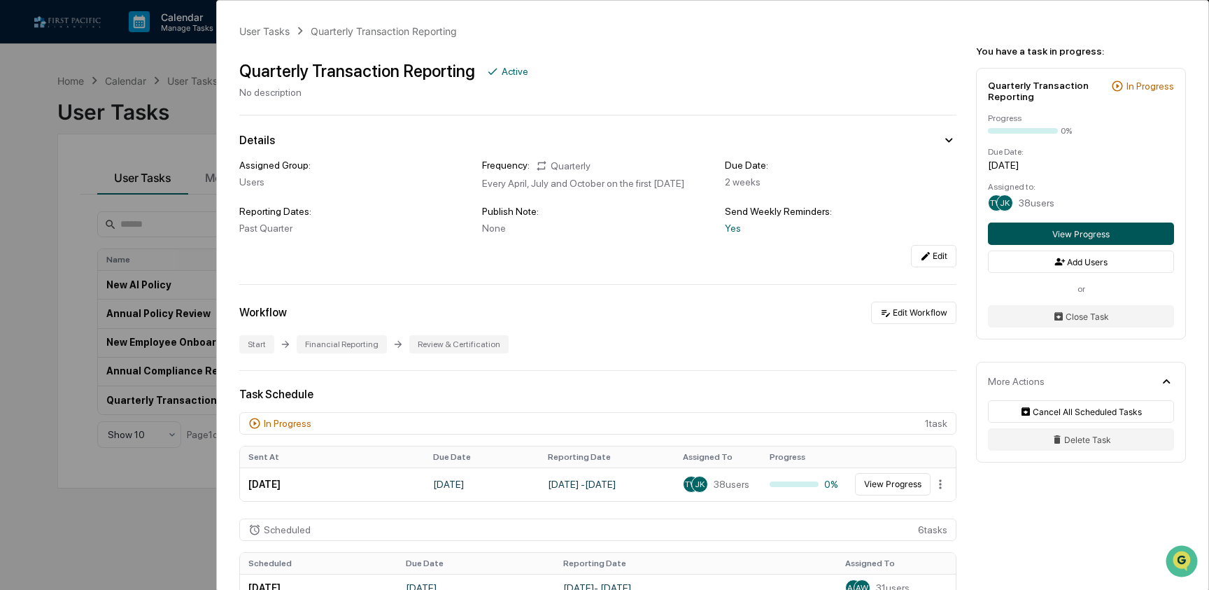
click at [1073, 238] on button "View Progress" at bounding box center [1081, 233] width 186 height 22
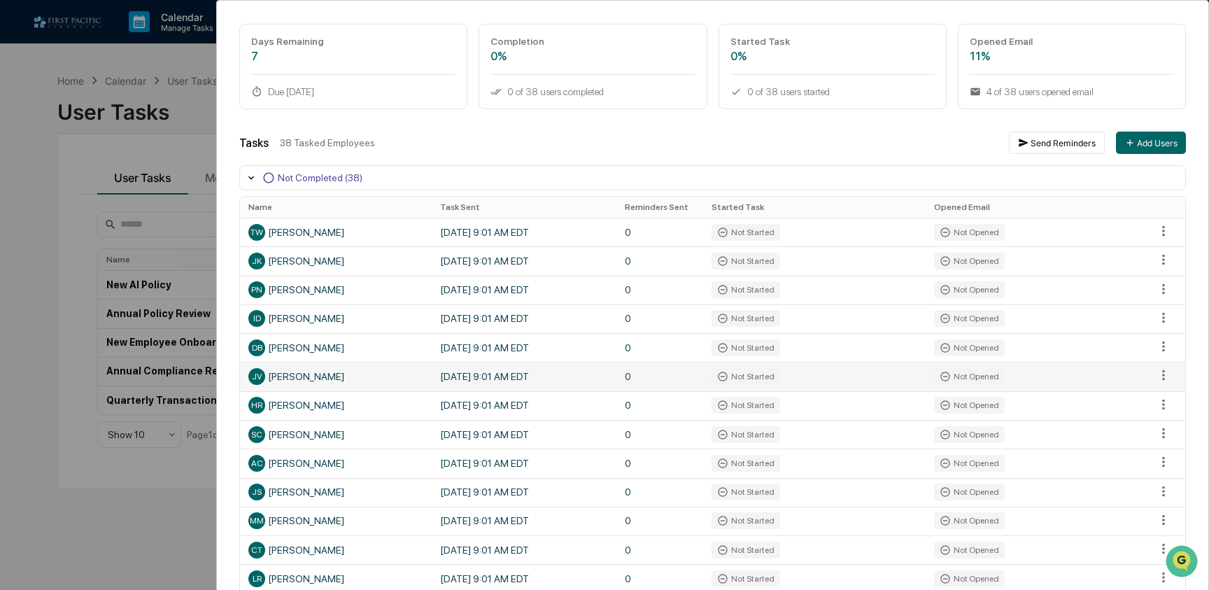
scroll to position [92, 0]
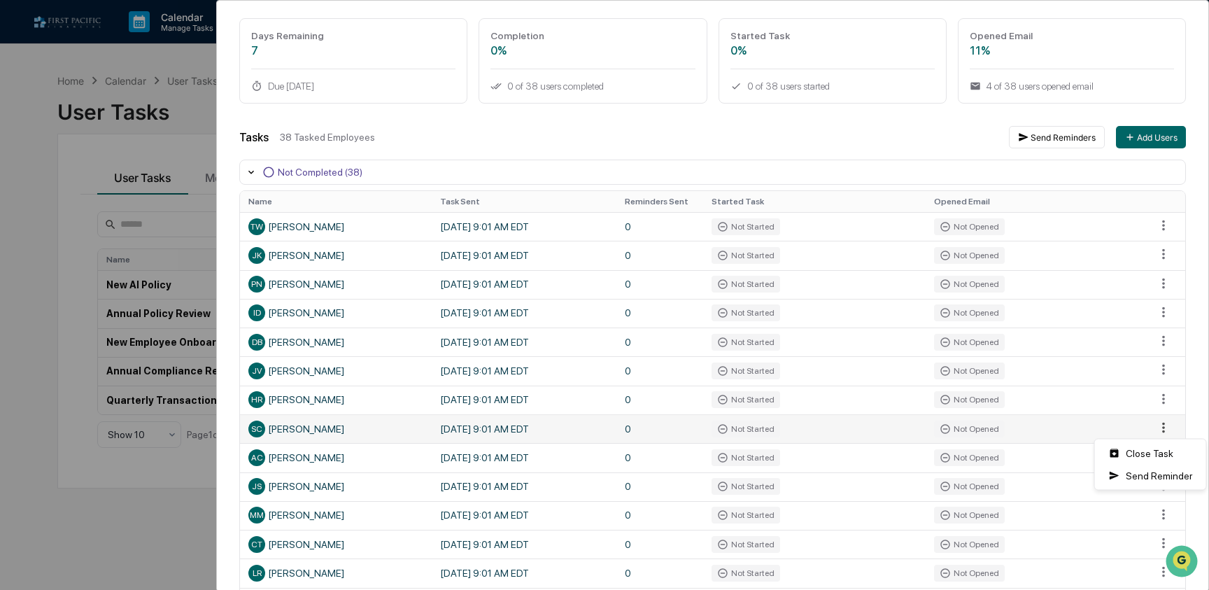
click at [1165, 430] on html "Calendar Manage Tasks Reviews Approval Management Company People, Data, Setting…" at bounding box center [604, 295] width 1209 height 590
click at [1153, 455] on div "Close Task" at bounding box center [1150, 453] width 106 height 22
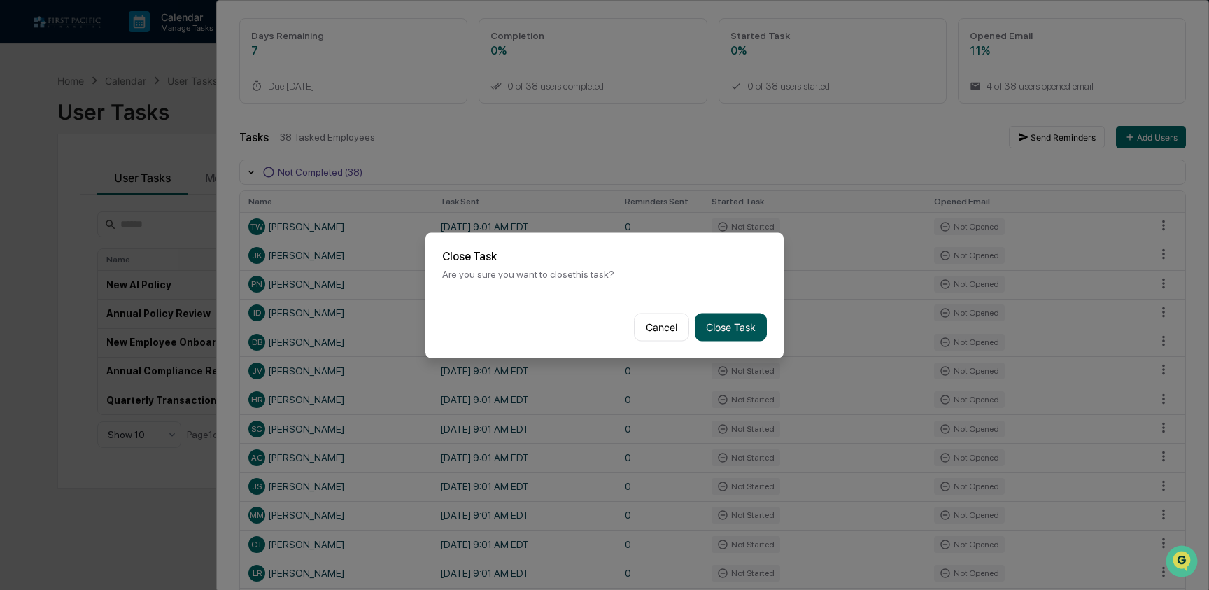
click at [725, 328] on button "Close Task" at bounding box center [731, 327] width 72 height 28
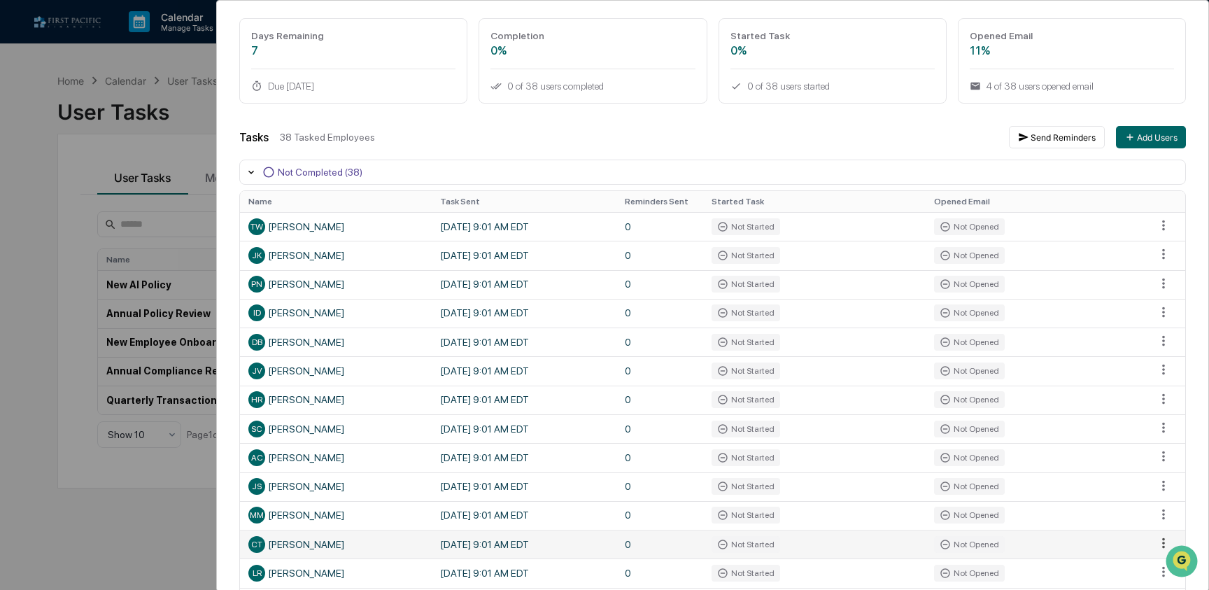
click at [1164, 541] on html "Calendar Manage Tasks Reviews Approval Management Company People, Data, Setting…" at bounding box center [604, 295] width 1209 height 590
click at [976, 536] on html "Calendar Manage Tasks Reviews Approval Management Company People, Data, Setting…" at bounding box center [604, 295] width 1209 height 590
click at [1158, 514] on html "Calendar Manage Tasks Reviews Approval Management Company People, Data, Setting…" at bounding box center [604, 295] width 1209 height 590
click at [1129, 542] on div "Close Task" at bounding box center [1150, 539] width 106 height 22
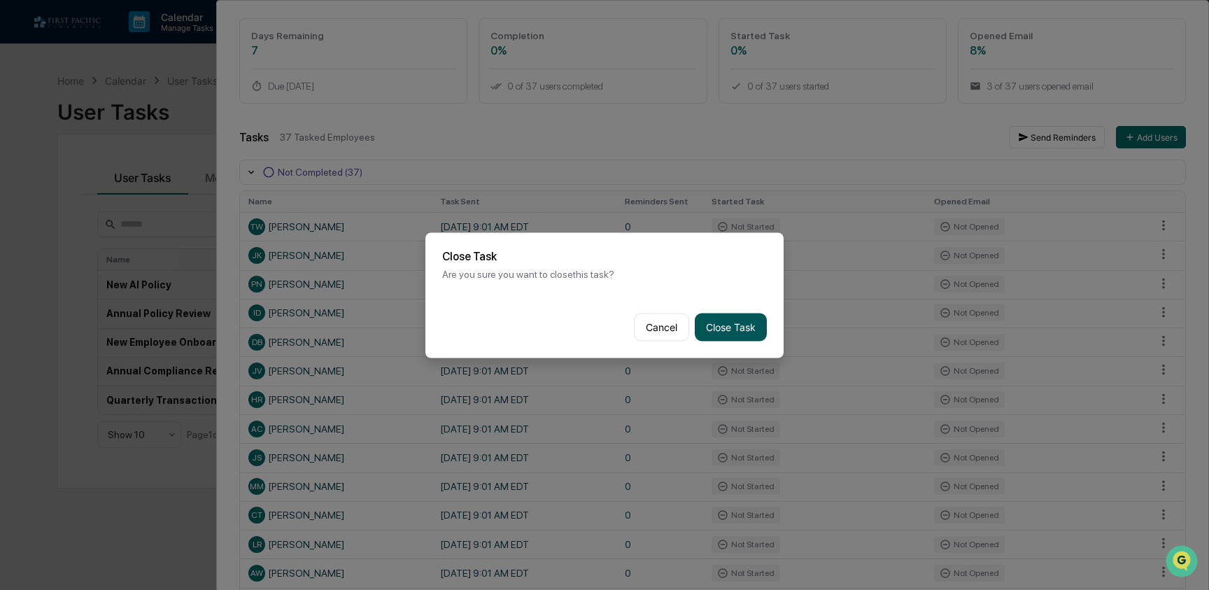
click at [716, 334] on button "Close Task" at bounding box center [731, 327] width 72 height 28
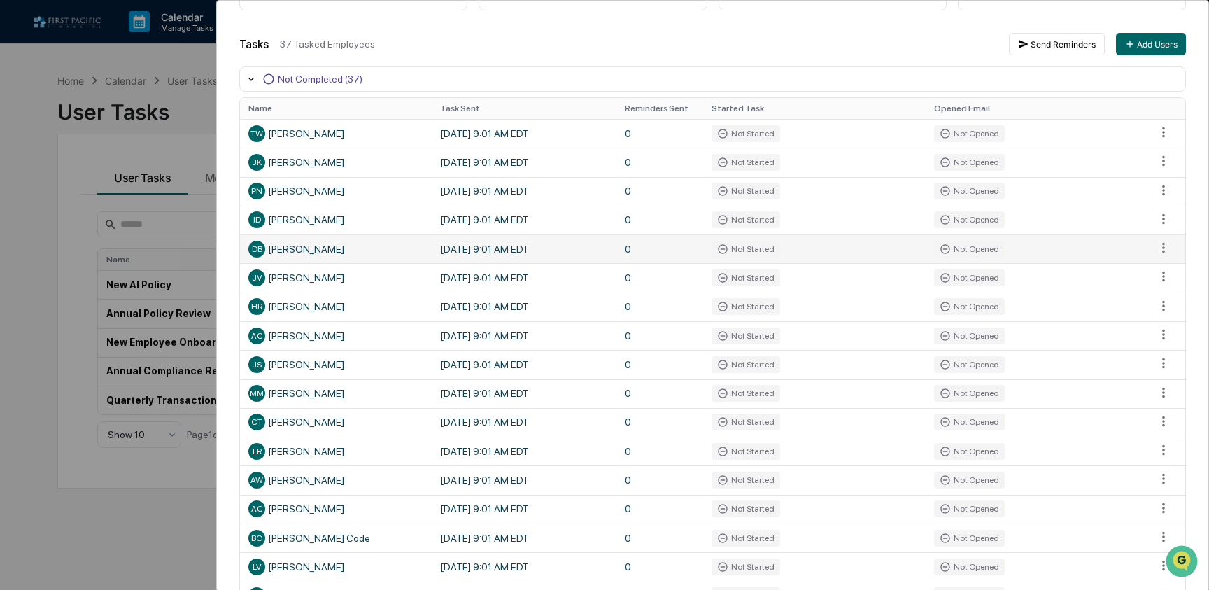
scroll to position [191, 0]
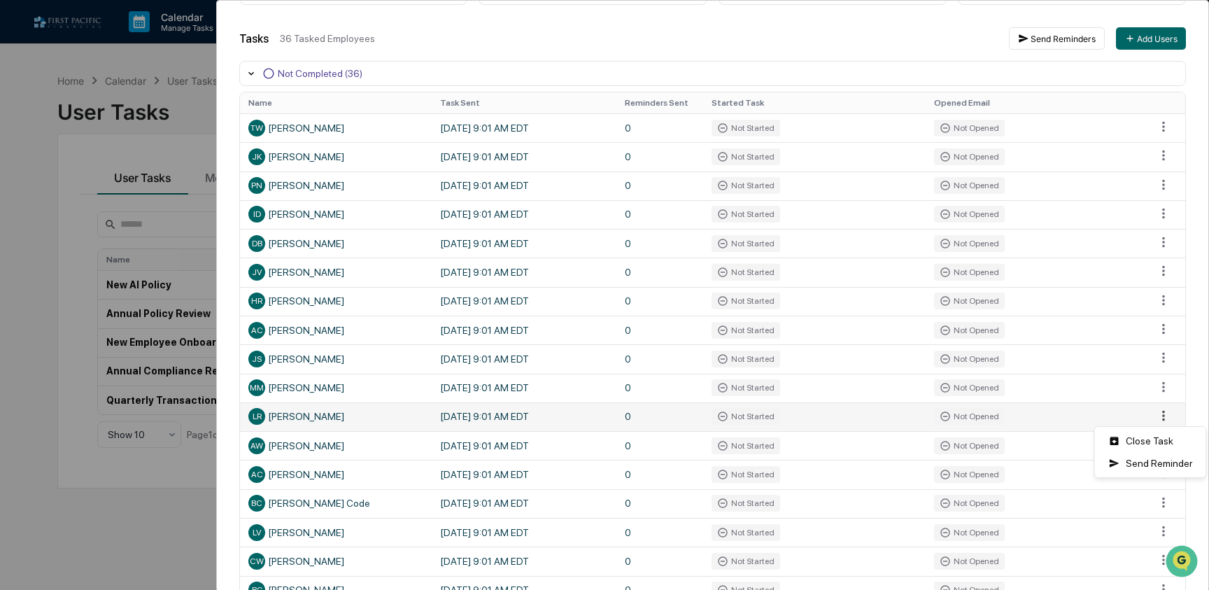
click at [1164, 419] on html "Calendar Manage Tasks Reviews Approval Management Company People, Data, Setting…" at bounding box center [604, 295] width 1209 height 590
click at [1144, 445] on div "Close Task" at bounding box center [1150, 440] width 106 height 22
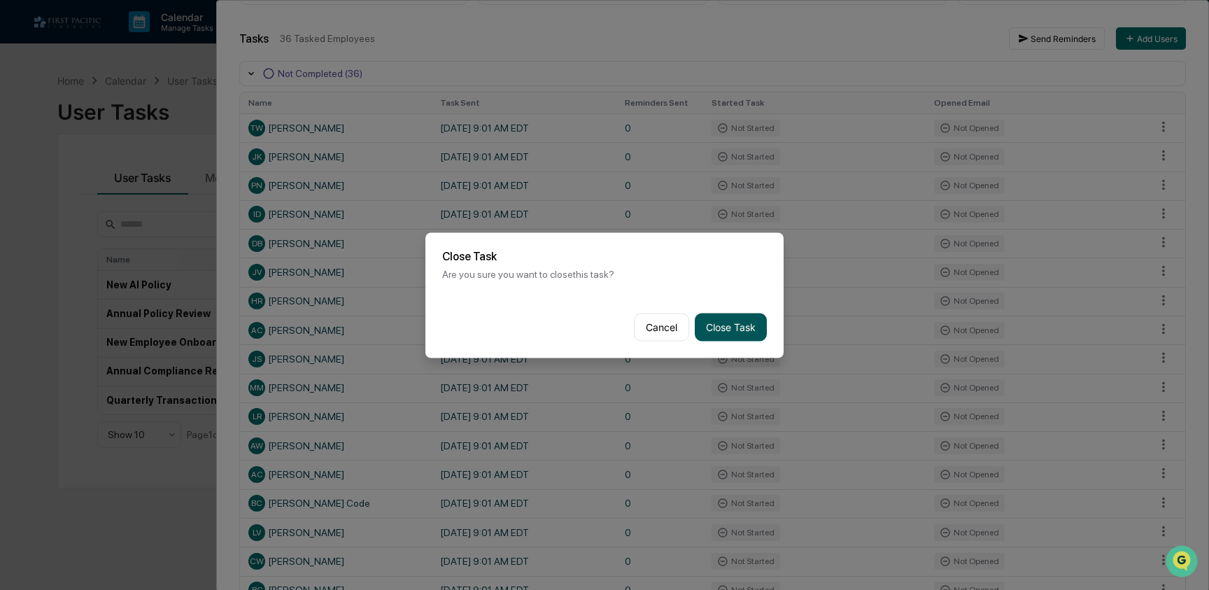
click at [740, 323] on button "Close Task" at bounding box center [731, 327] width 72 height 28
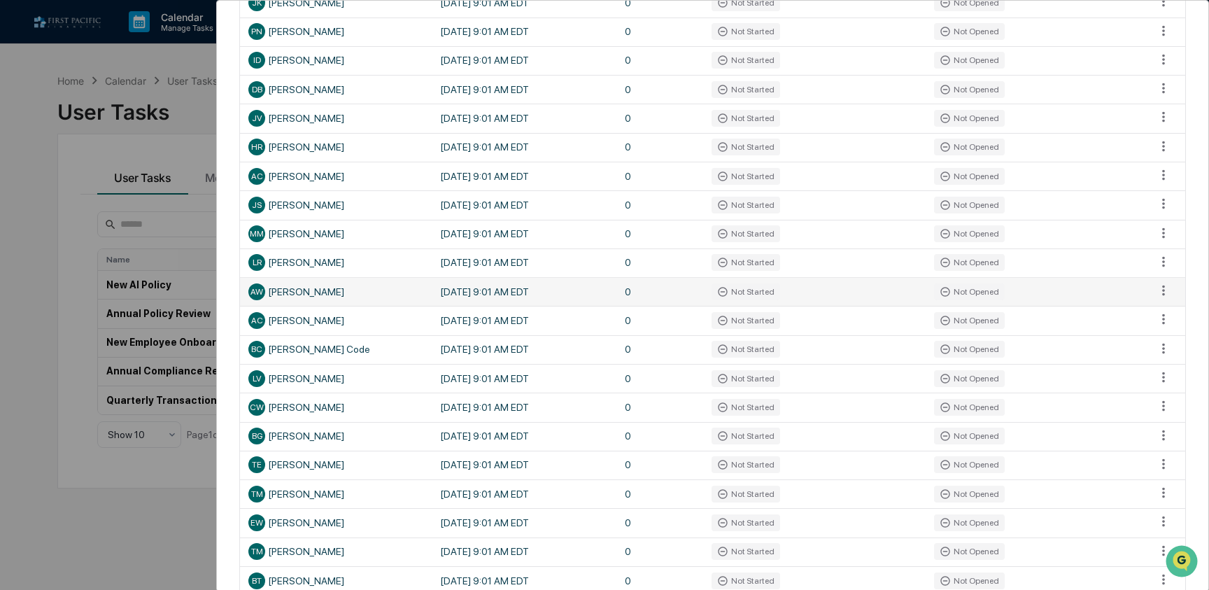
scroll to position [347, 0]
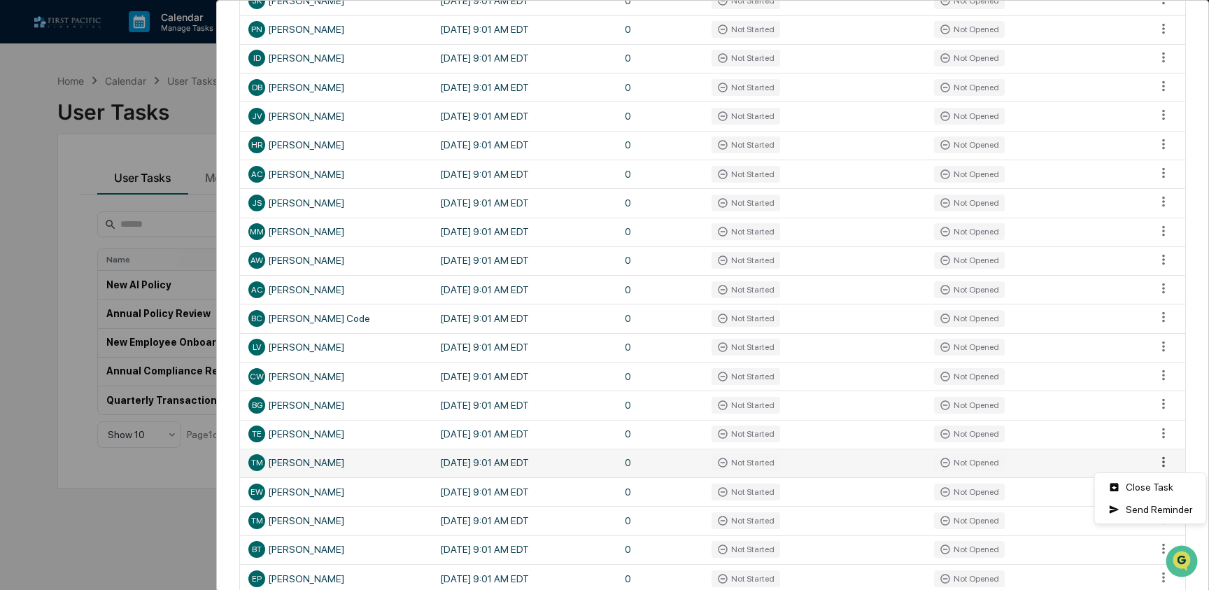
click at [1167, 461] on html "Calendar Manage Tasks Reviews Approval Management Company People, Data, Setting…" at bounding box center [604, 295] width 1209 height 590
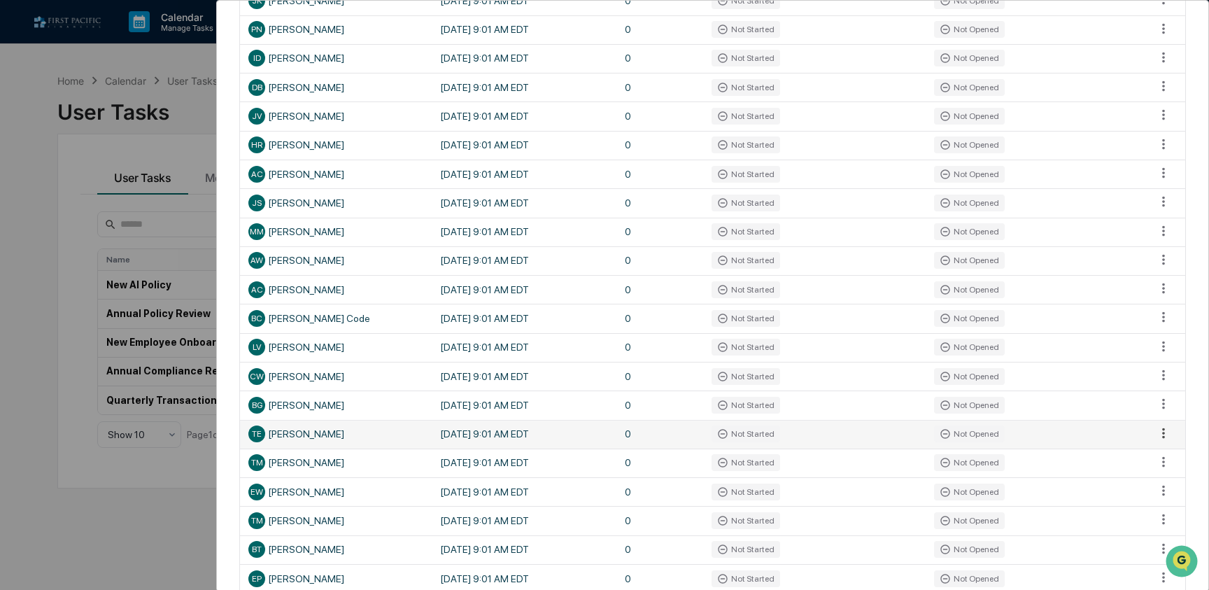
click at [1156, 434] on html "Calendar Manage Tasks Reviews Approval Management Company People, Data, Setting…" at bounding box center [604, 295] width 1209 height 590
click at [1160, 435] on html "Calendar Manage Tasks Reviews Approval Management Company People, Data, Setting…" at bounding box center [604, 295] width 1209 height 590
click at [1150, 455] on div "Close Task" at bounding box center [1150, 458] width 106 height 22
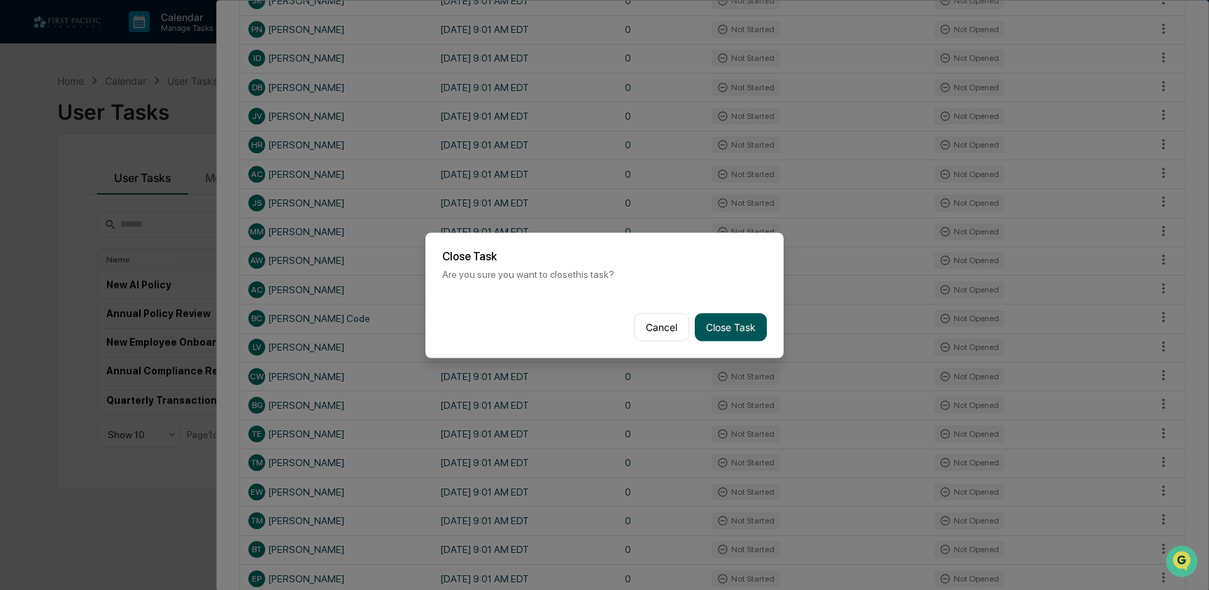
click at [735, 329] on button "Close Task" at bounding box center [731, 327] width 72 height 28
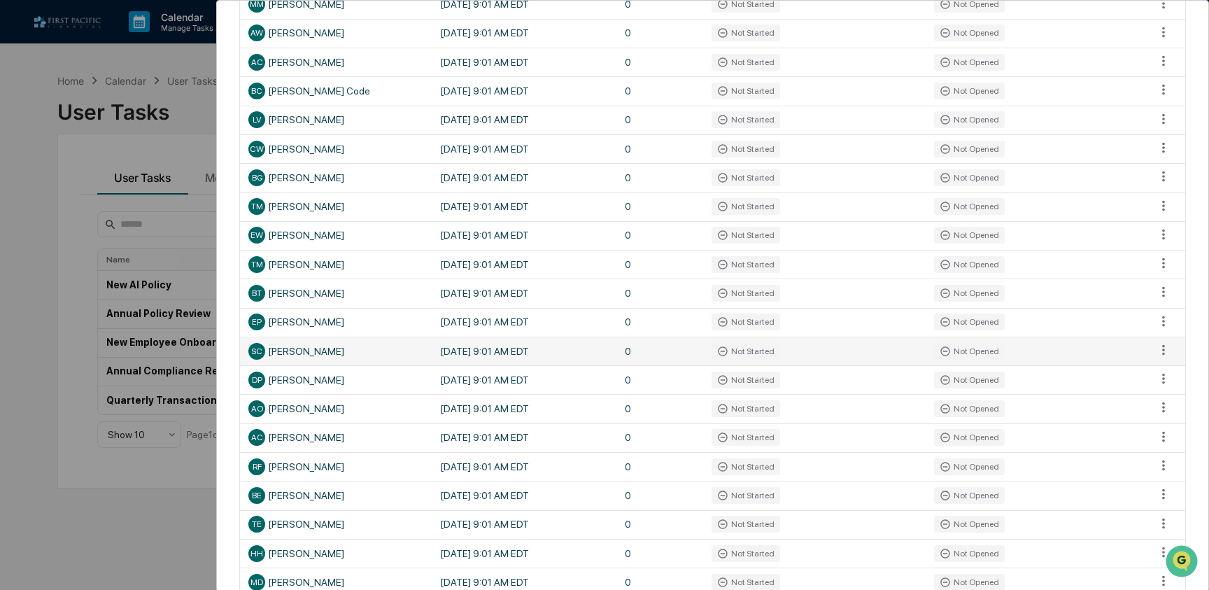
scroll to position [576, 0]
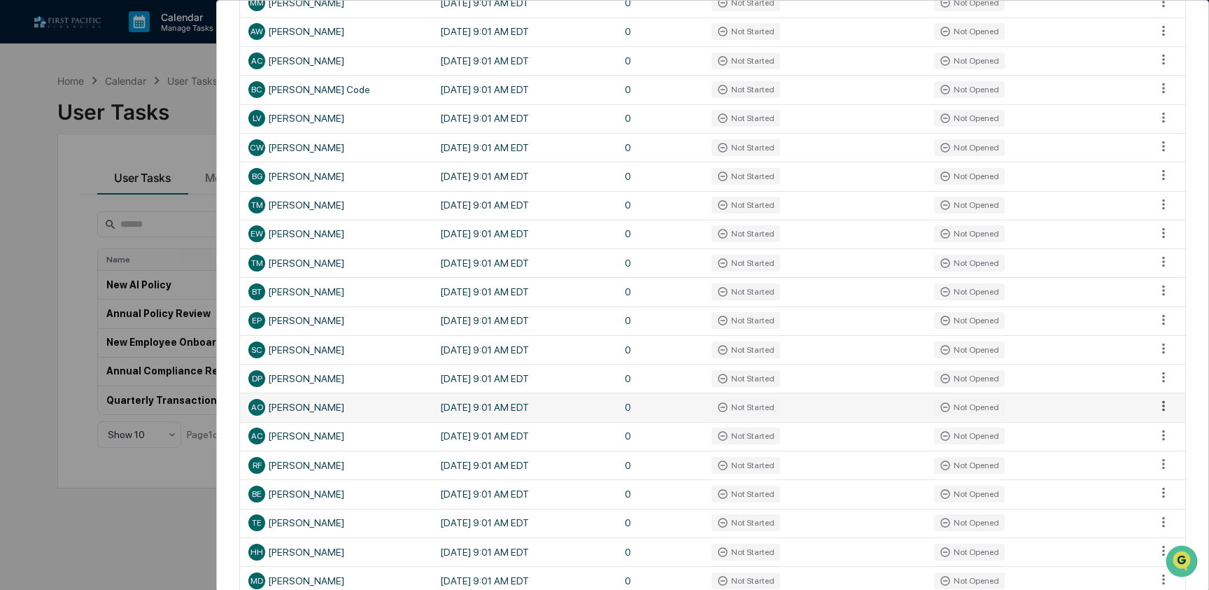
click at [1161, 404] on html "Calendar Manage Tasks Reviews Approval Management Company People, Data, Setting…" at bounding box center [604, 295] width 1209 height 590
click at [1155, 432] on div "Close Task" at bounding box center [1150, 431] width 106 height 22
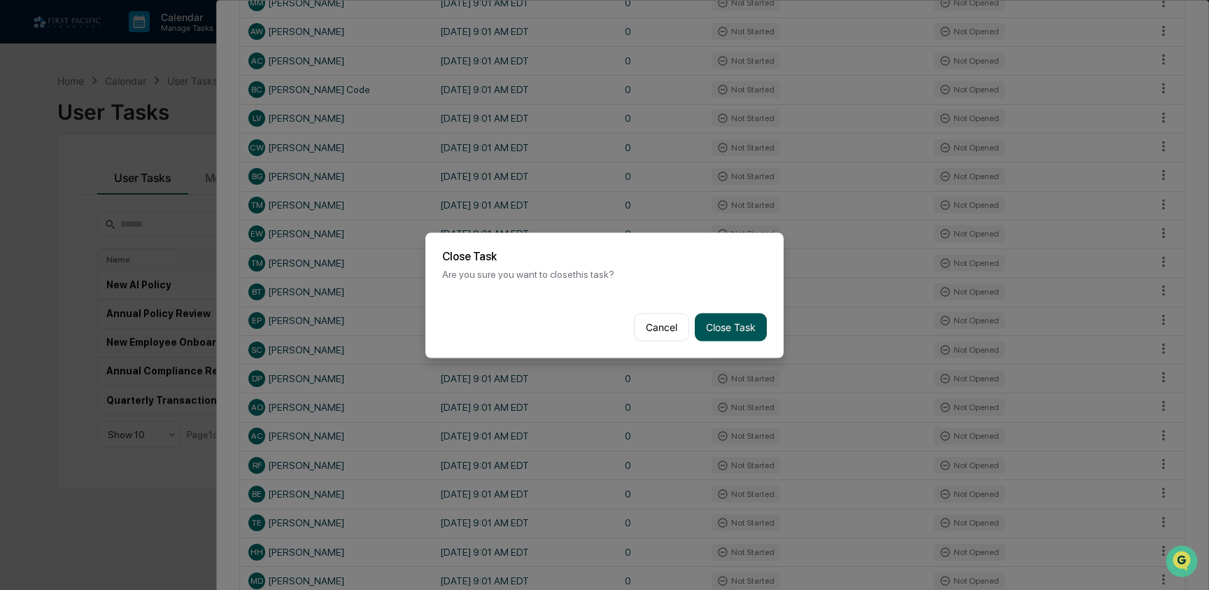
click at [720, 325] on button "Close Task" at bounding box center [731, 327] width 72 height 28
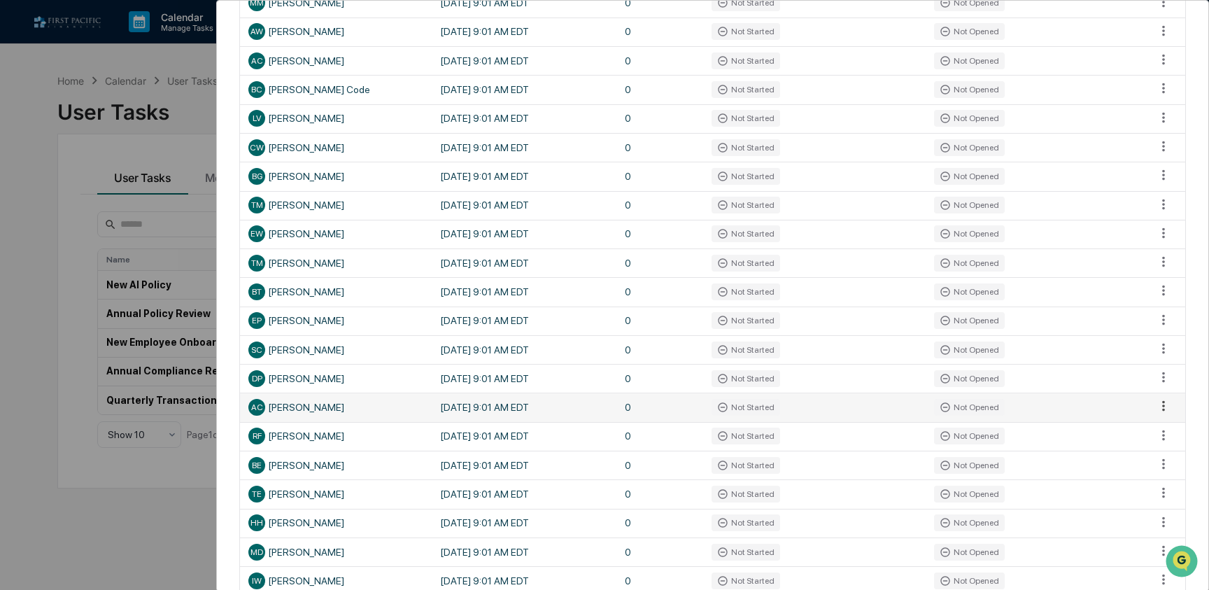
click at [1162, 406] on html "Calendar Manage Tasks Reviews Approval Management Company People, Data, Setting…" at bounding box center [604, 295] width 1209 height 590
click at [1155, 431] on div "Close Task" at bounding box center [1150, 431] width 106 height 22
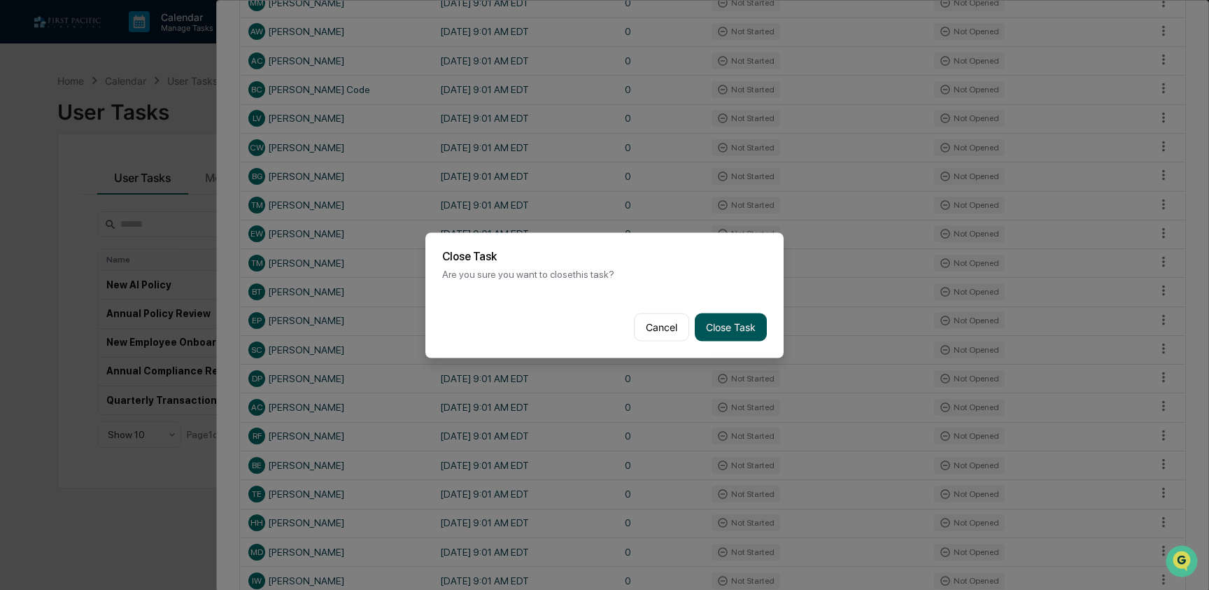
click at [730, 325] on button "Close Task" at bounding box center [731, 327] width 72 height 28
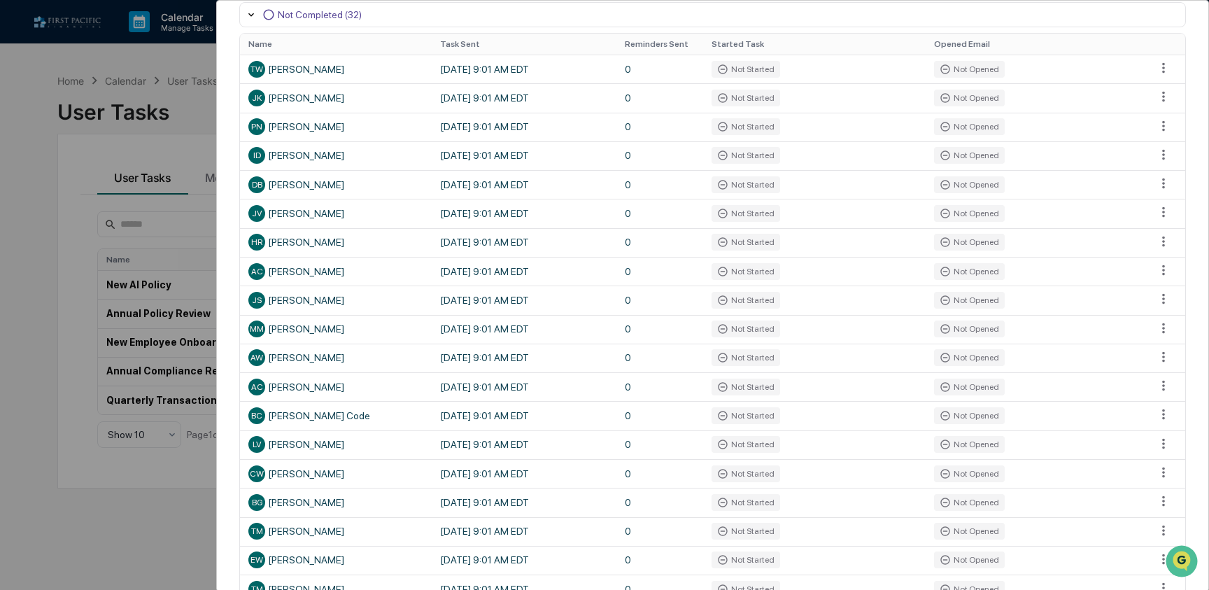
scroll to position [246, 0]
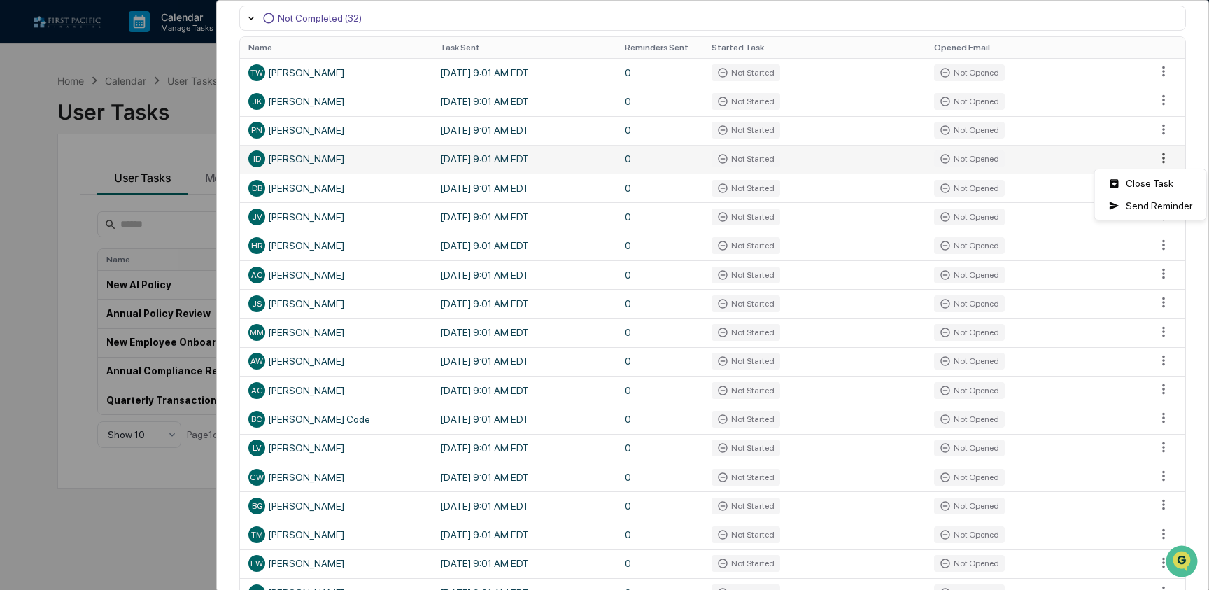
click at [1165, 159] on html "Calendar Manage Tasks Reviews Approval Management Company People, Data, Setting…" at bounding box center [604, 295] width 1209 height 590
click at [1146, 182] on div "Close Task" at bounding box center [1150, 183] width 106 height 22
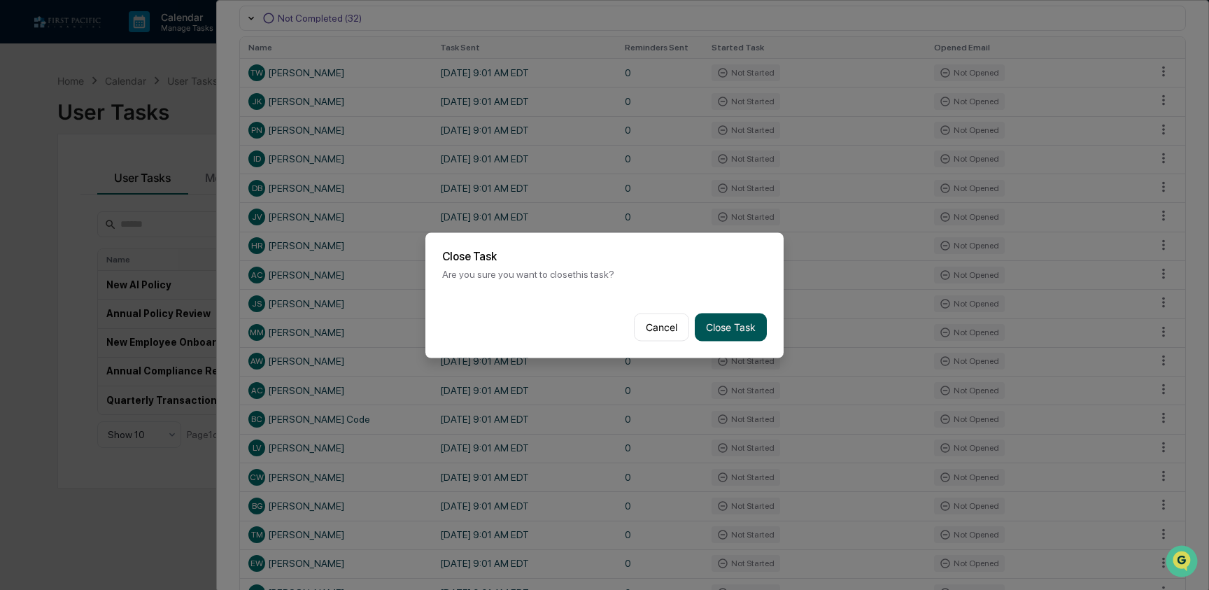
click at [747, 324] on button "Close Task" at bounding box center [731, 327] width 72 height 28
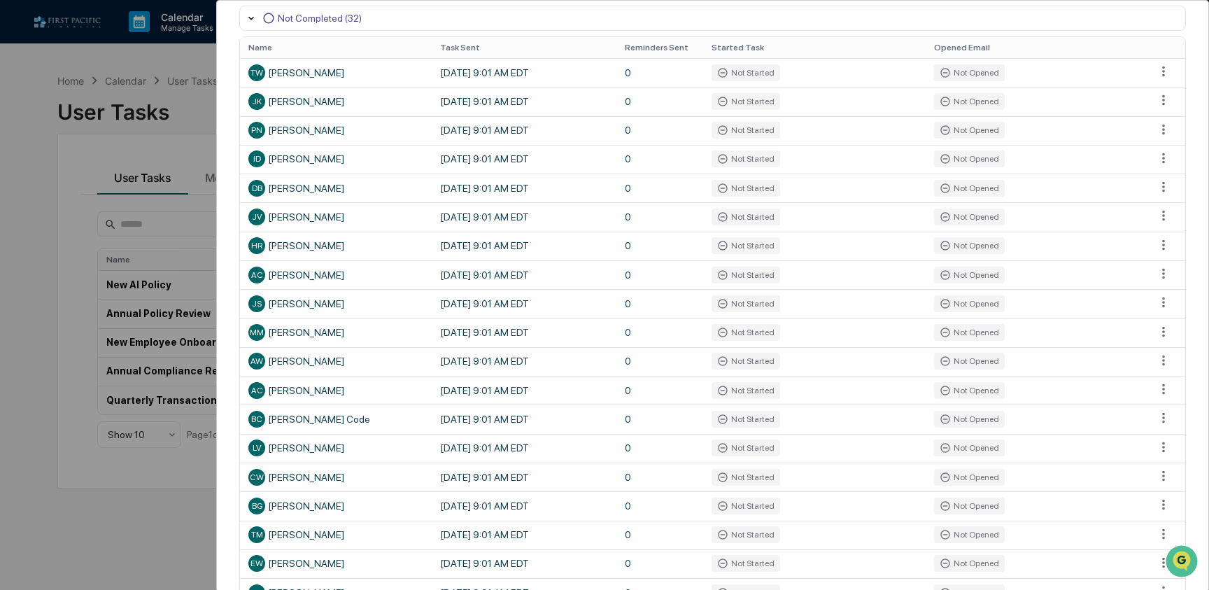
click at [24, 183] on div "User Tasks Quarterly Transaction Reporting Task Details Quarterly Transaction R…" at bounding box center [604, 295] width 1209 height 590
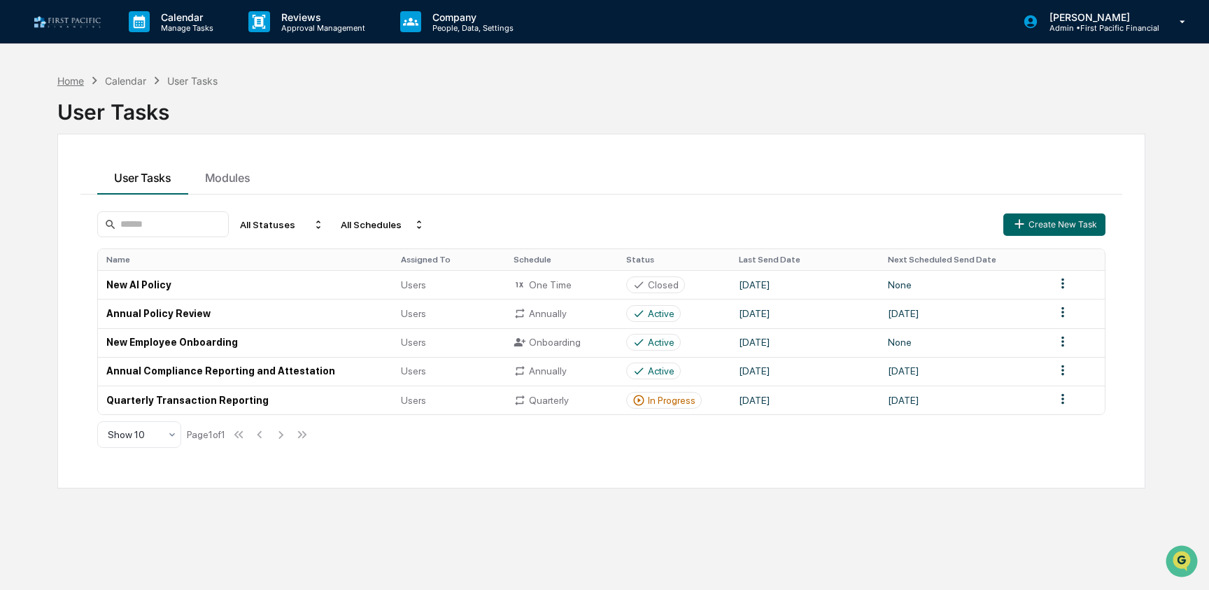
click at [81, 82] on div "Home" at bounding box center [70, 81] width 27 height 12
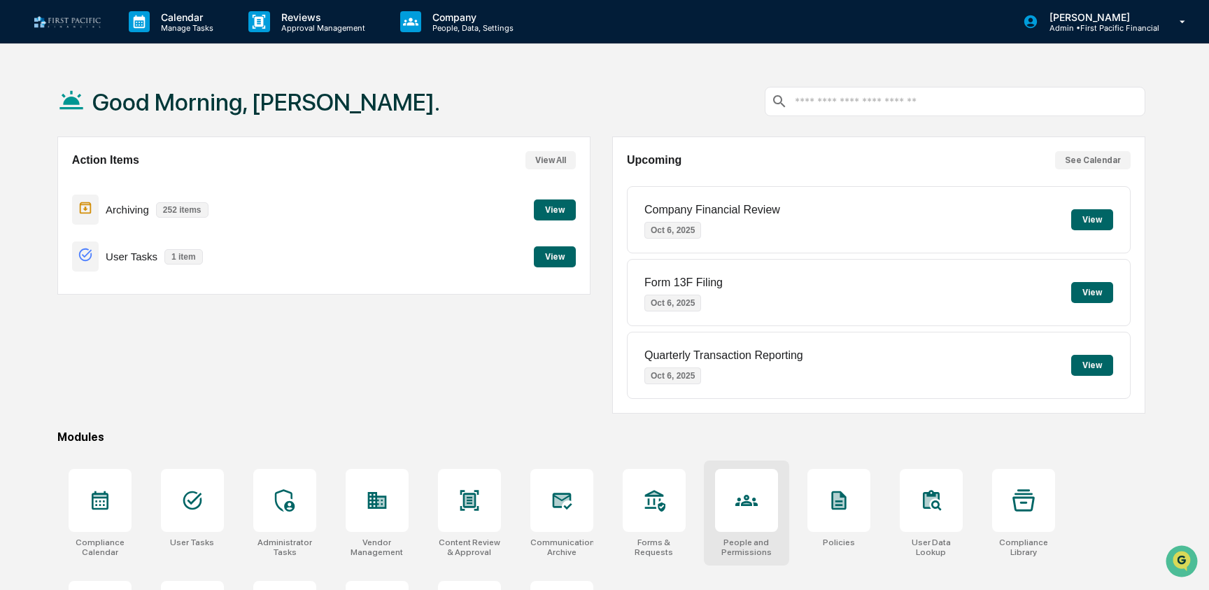
click at [734, 512] on div at bounding box center [746, 500] width 63 height 63
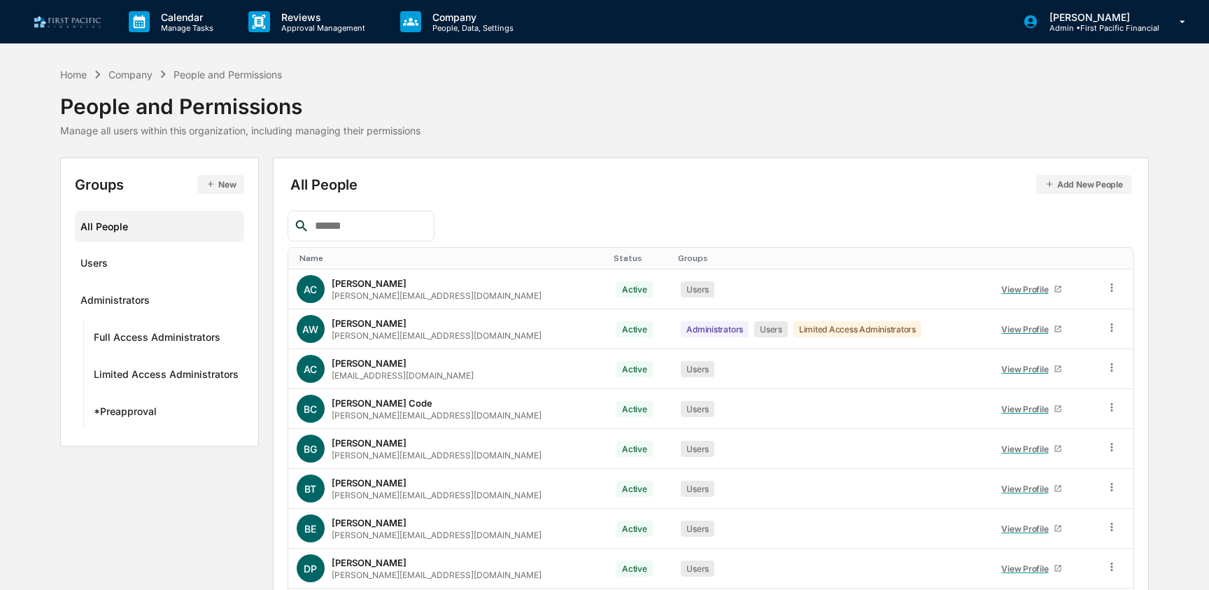
click at [349, 224] on input "text" at bounding box center [368, 226] width 119 height 18
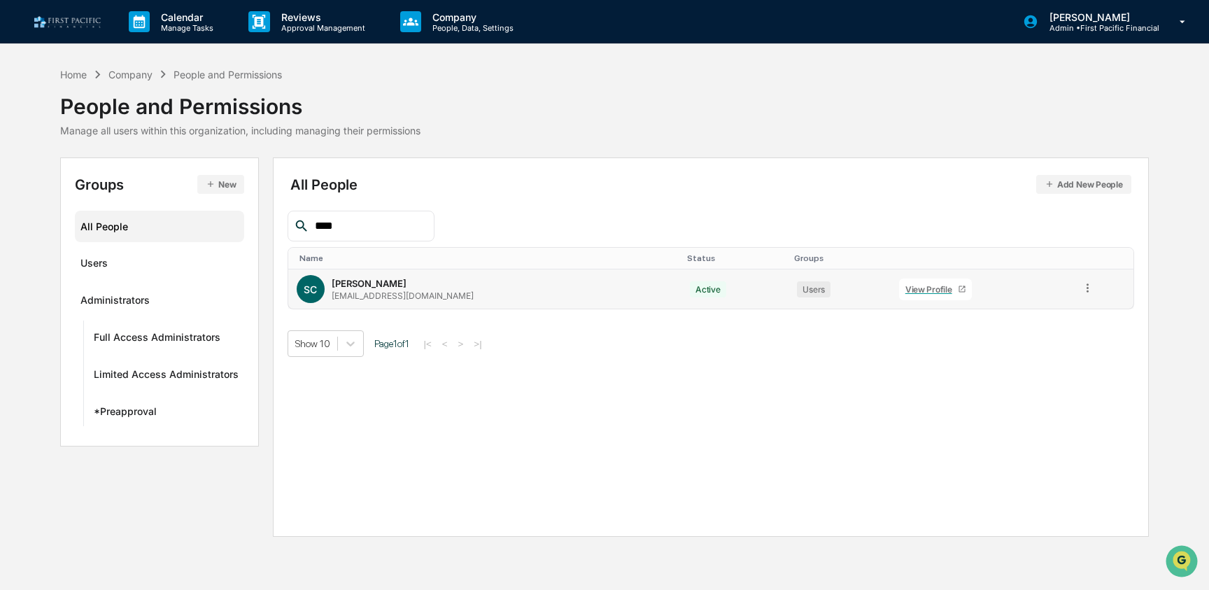
type input "****"
click at [905, 291] on div "View Profile" at bounding box center [931, 289] width 52 height 10
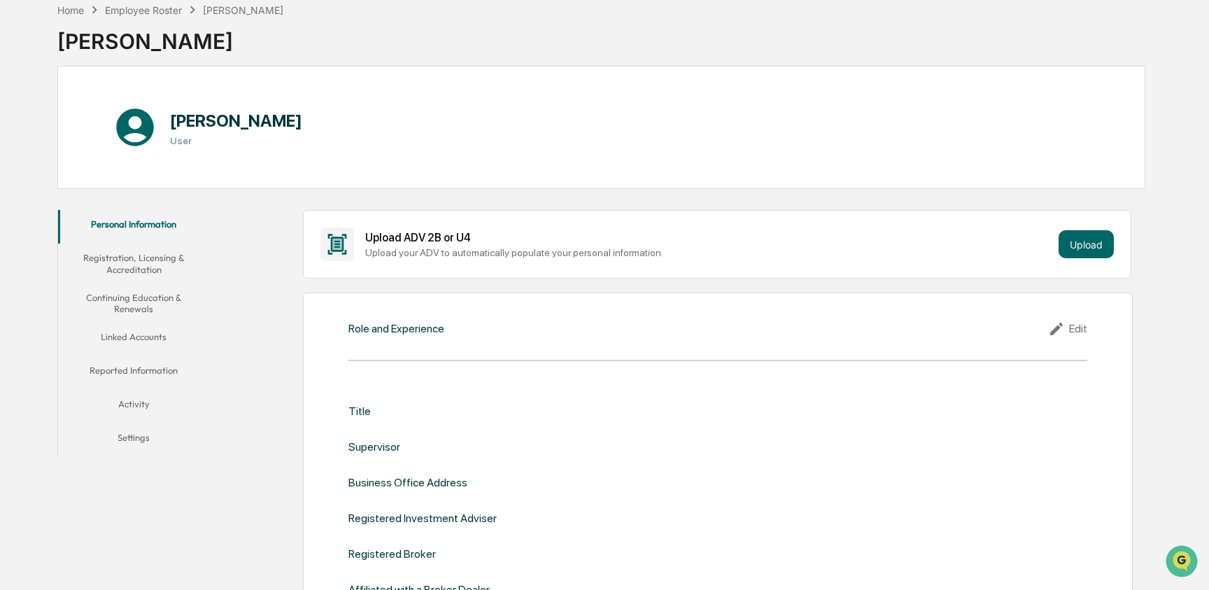
scroll to position [62, 0]
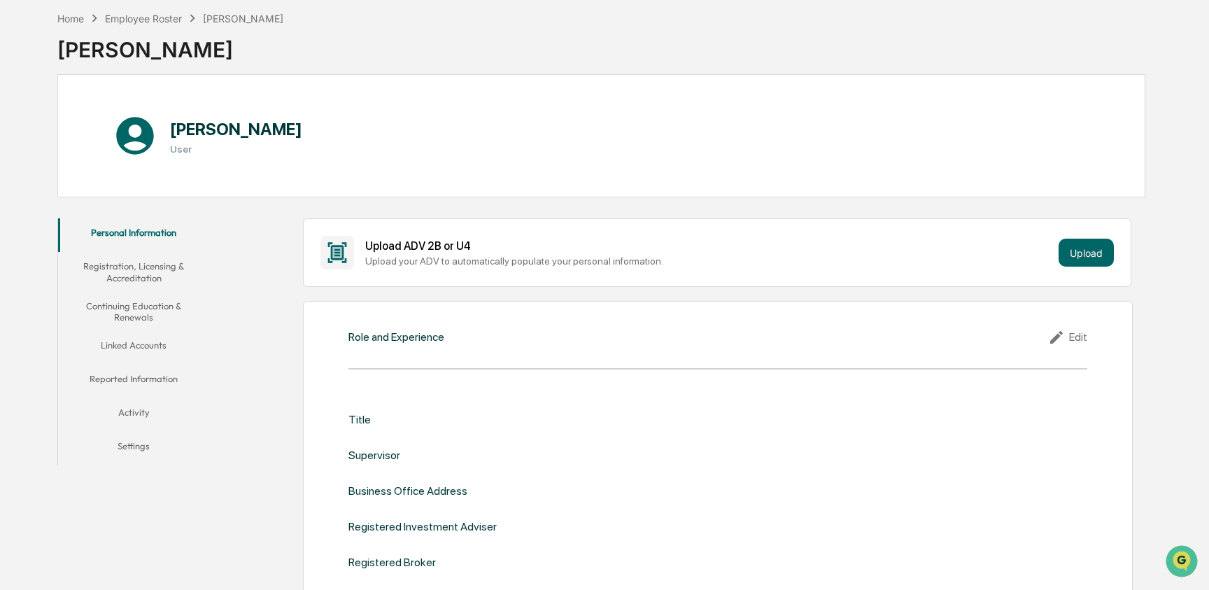
click at [144, 264] on button "Registration, Licensing & Accreditation" at bounding box center [134, 272] width 152 height 40
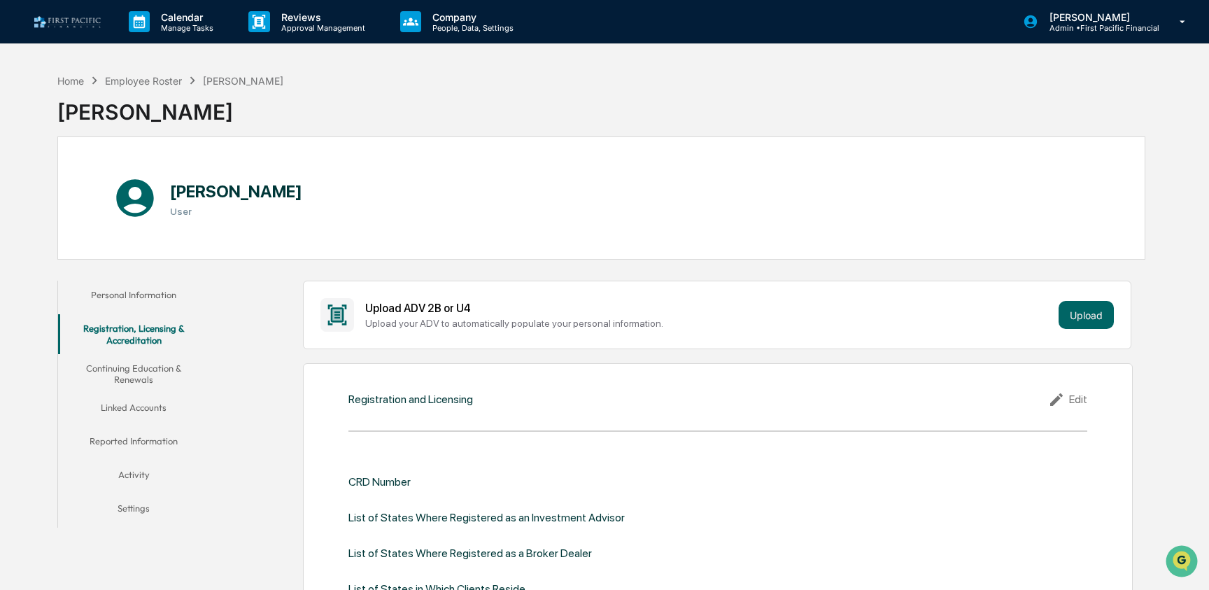
click at [140, 359] on button "Continuing Education & Renewals" at bounding box center [134, 374] width 152 height 40
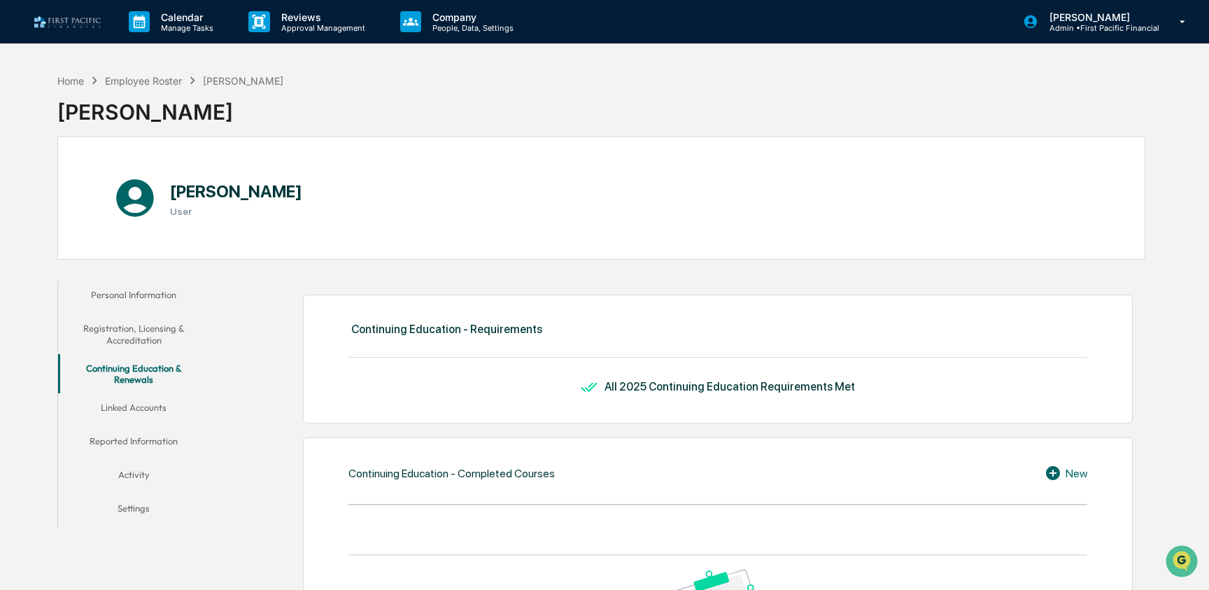
click at [138, 408] on button "Linked Accounts" at bounding box center [134, 410] width 152 height 34
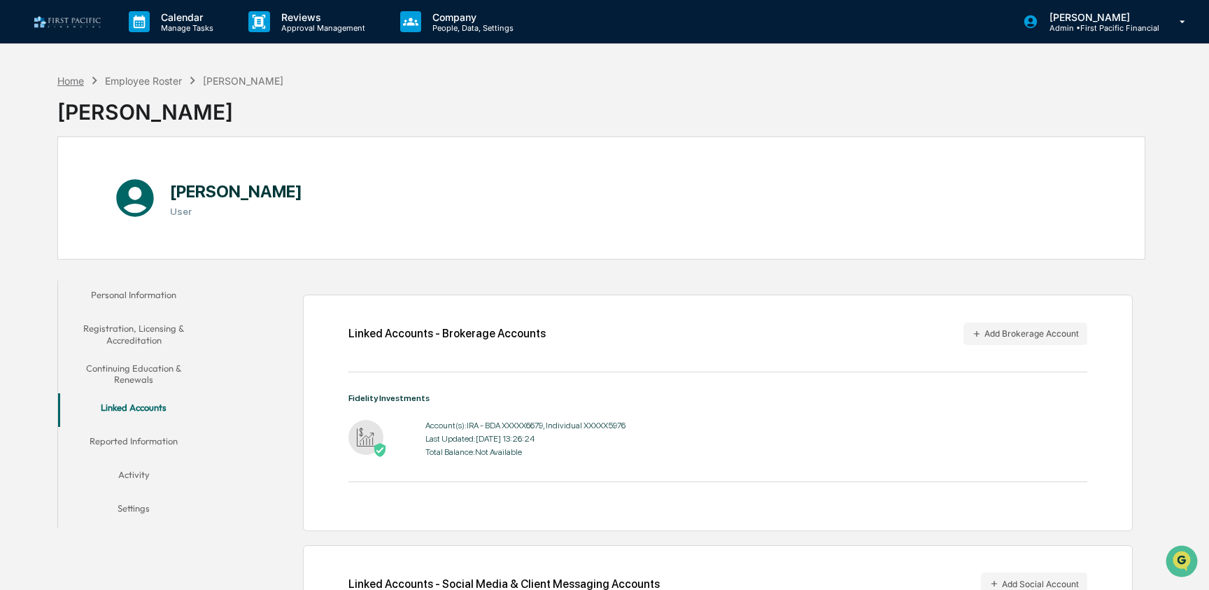
click at [70, 83] on div "Home" at bounding box center [70, 81] width 27 height 12
